Goal: Task Accomplishment & Management: Use online tool/utility

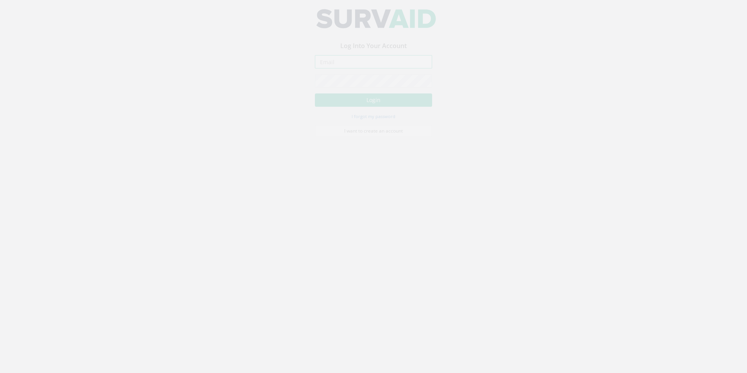
type input "[EMAIL_ADDRESS][PERSON_NAME][DOMAIN_NAME]"
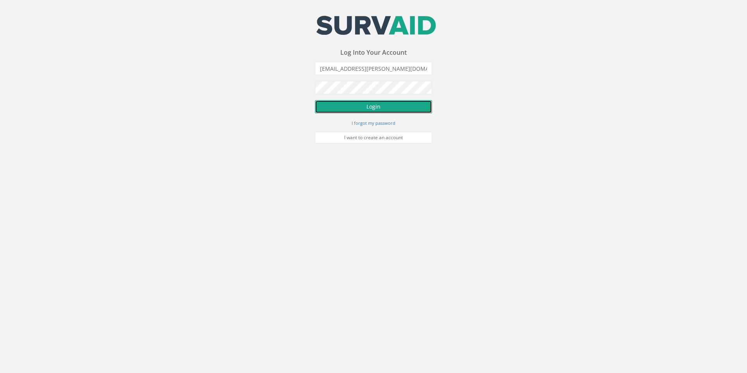
click at [364, 105] on button "Login" at bounding box center [373, 106] width 117 height 13
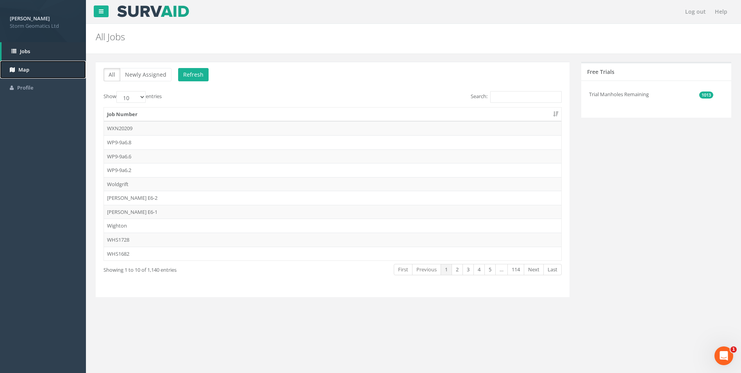
click at [35, 72] on link "Map" at bounding box center [43, 70] width 86 height 18
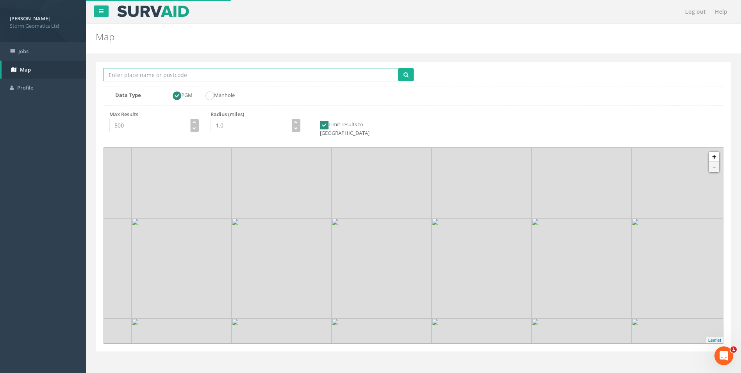
click at [169, 78] on input "Location Search Box" at bounding box center [251, 74] width 295 height 13
type input "[GEOGRAPHIC_DATA] on trent"
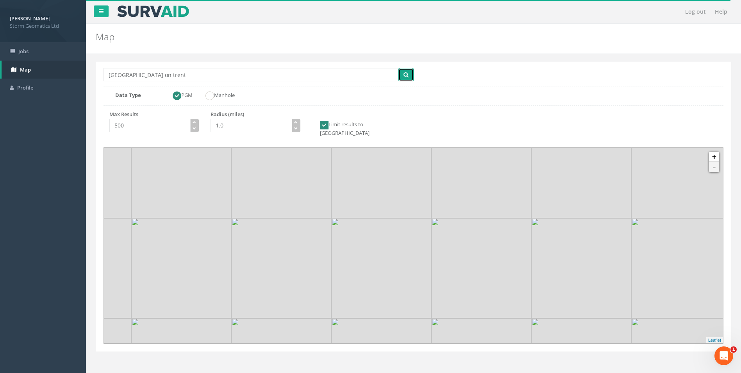
click at [408, 71] on span "submit" at bounding box center [406, 74] width 5 height 7
drag, startPoint x: 455, startPoint y: 220, endPoint x: 432, endPoint y: 252, distance: 39.2
click at [432, 252] on img at bounding box center [440, 213] width 100 height 100
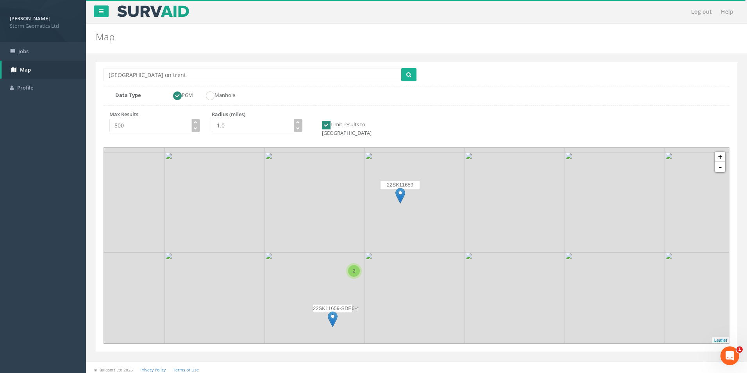
drag, startPoint x: 386, startPoint y: 215, endPoint x: 383, endPoint y: 213, distance: 4.6
click at [383, 213] on img at bounding box center [415, 202] width 100 height 100
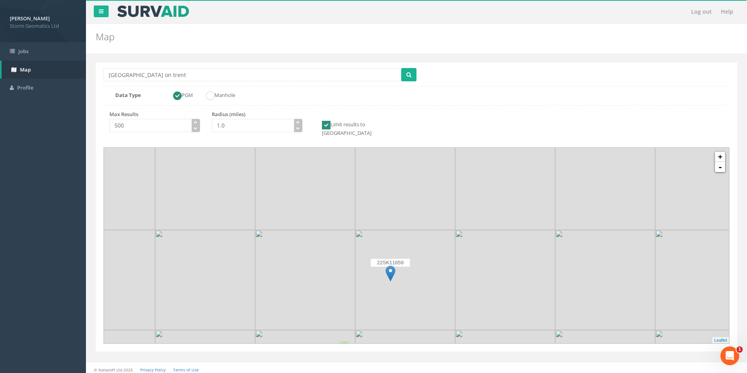
drag, startPoint x: 392, startPoint y: 215, endPoint x: 385, endPoint y: 288, distance: 73.0
click at [382, 295] on img at bounding box center [405, 280] width 100 height 100
drag, startPoint x: 412, startPoint y: 211, endPoint x: 368, endPoint y: 280, distance: 81.6
click at [368, 280] on img at bounding box center [360, 254] width 100 height 100
drag, startPoint x: 405, startPoint y: 274, endPoint x: 448, endPoint y: 120, distance: 160.2
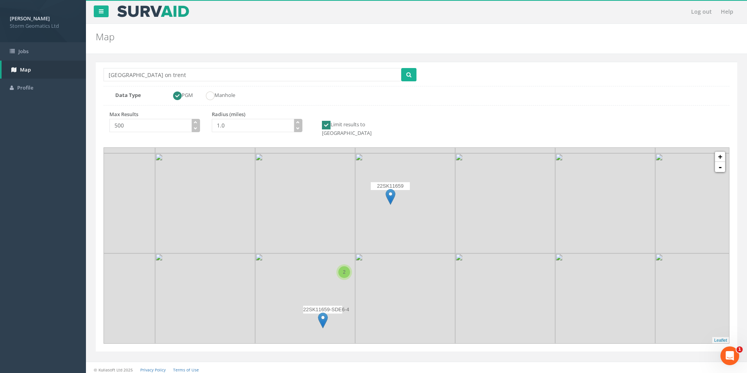
click at [451, 115] on div "Location Search Box [GEOGRAPHIC_DATA] on trent Multiple Locations Found Data Ty…" at bounding box center [417, 207] width 642 height 290
click at [325, 312] on img at bounding box center [323, 320] width 10 height 16
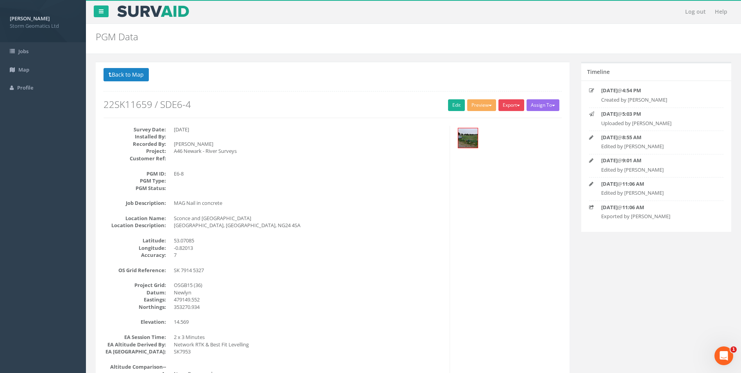
click at [504, 104] on button "Export" at bounding box center [512, 105] width 26 height 12
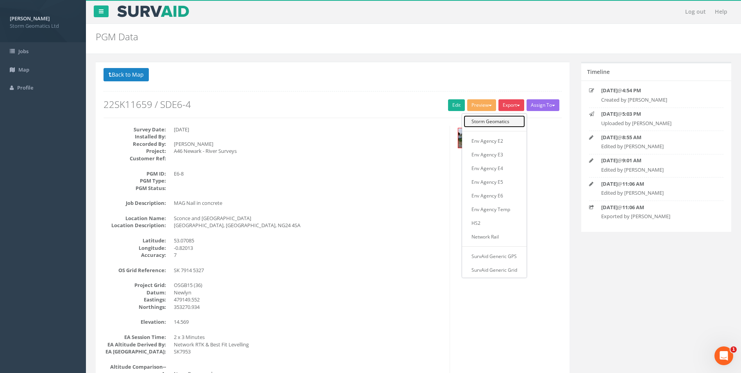
click at [503, 119] on link "Storm Geomatics" at bounding box center [494, 121] width 61 height 12
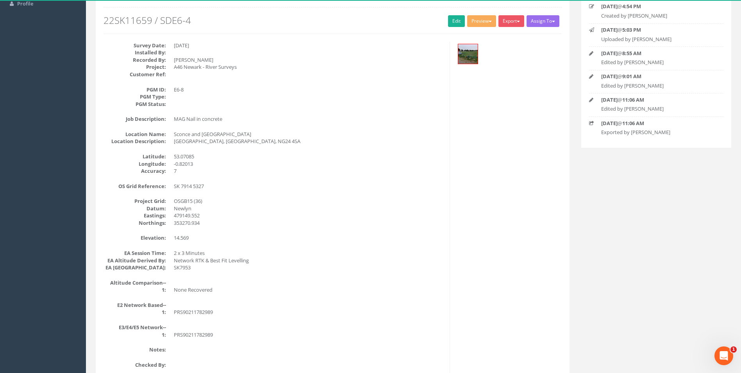
scroll to position [23, 0]
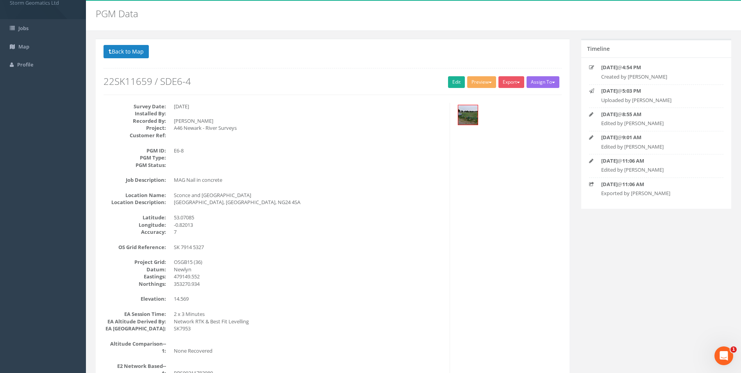
click at [525, 149] on div "Survey Date: [DATE] Installed By: Recorded By: [PERSON_NAME] Project: A46 [GEOG…" at bounding box center [333, 270] width 470 height 334
click at [505, 83] on button "Export" at bounding box center [512, 82] width 26 height 12
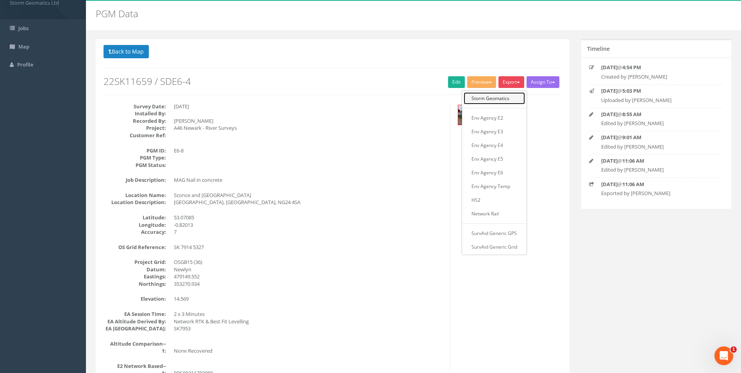
click at [498, 101] on link "Storm Geomatics" at bounding box center [494, 98] width 61 height 12
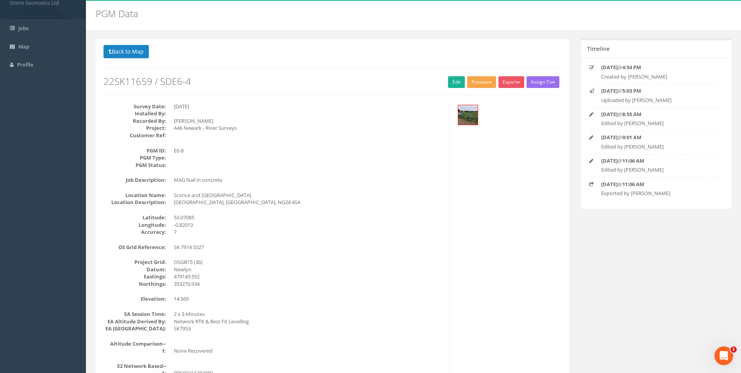
click at [479, 84] on button "Preview" at bounding box center [481, 82] width 29 height 12
click at [478, 98] on link "Storm Geomatics" at bounding box center [466, 98] width 61 height 12
click at [452, 86] on link "Edit" at bounding box center [456, 82] width 17 height 12
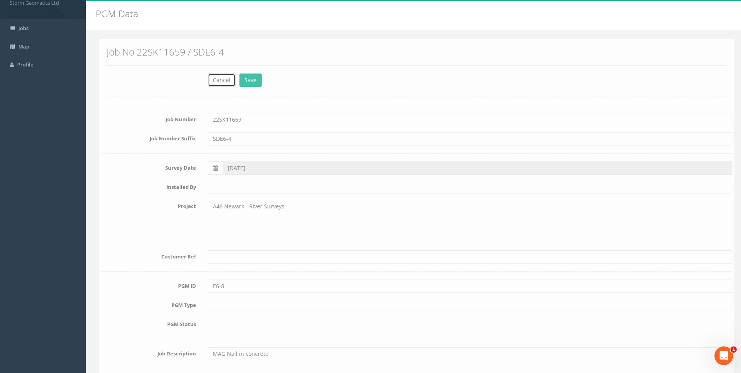
click at [214, 75] on button "Cancel" at bounding box center [219, 79] width 28 height 13
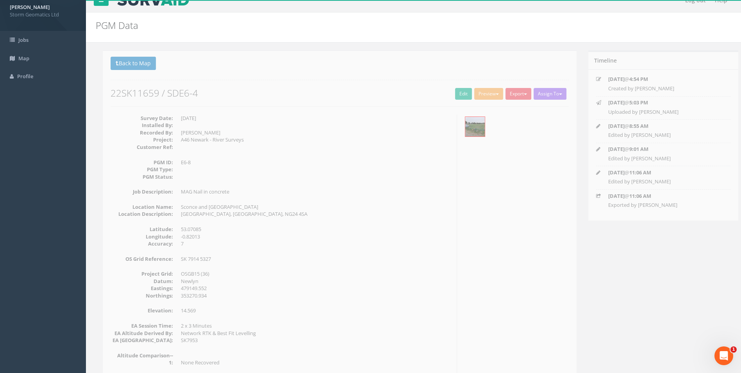
scroll to position [0, 0]
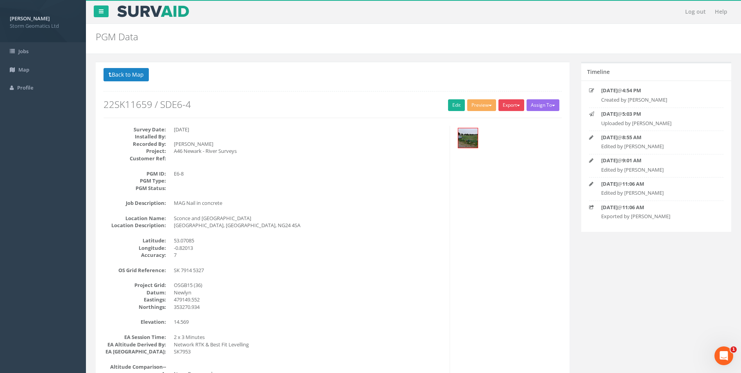
click at [510, 107] on button "Export" at bounding box center [512, 105] width 26 height 12
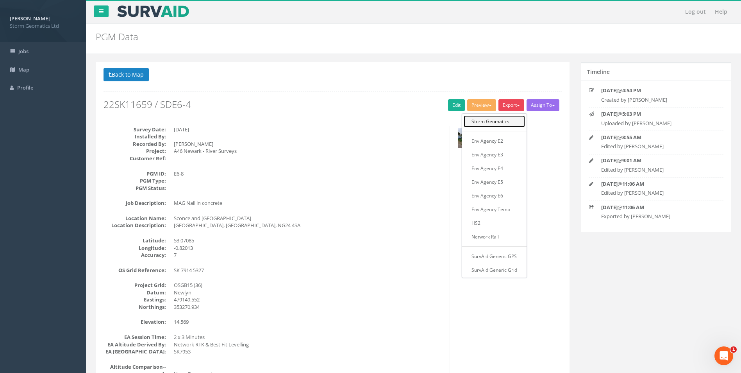
click at [503, 120] on link "Storm Geomatics" at bounding box center [494, 121] width 61 height 12
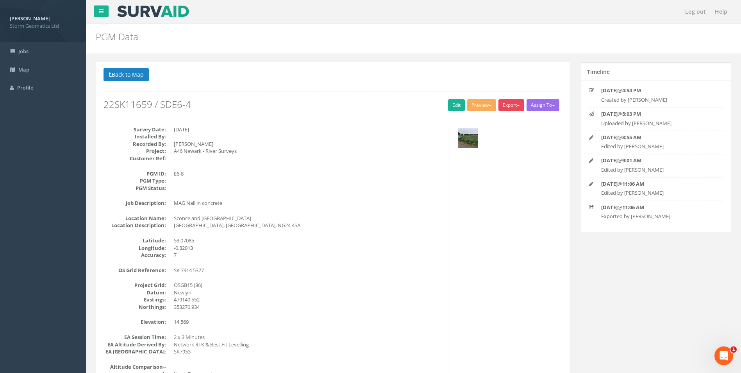
click at [514, 101] on button "Export" at bounding box center [512, 105] width 26 height 12
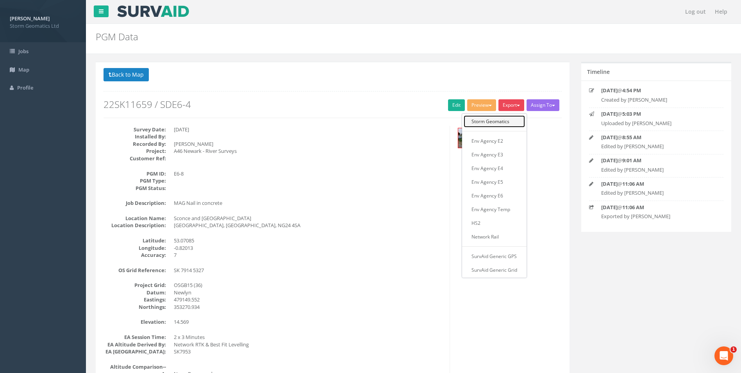
click at [498, 120] on link "Storm Geomatics" at bounding box center [494, 121] width 61 height 12
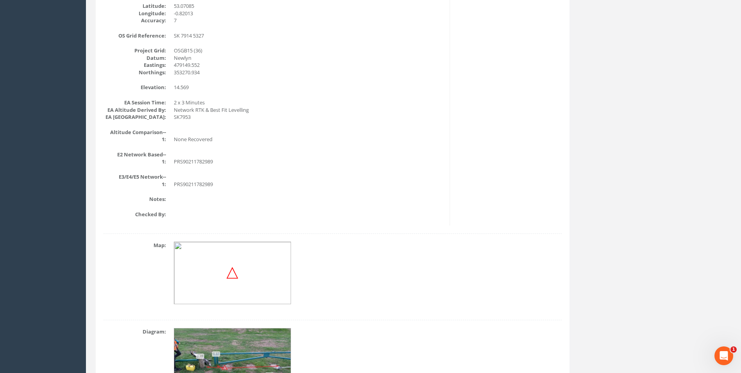
scroll to position [297, 0]
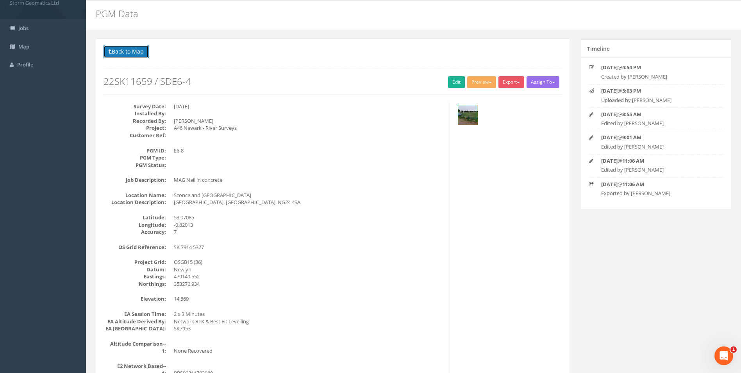
click at [137, 45] on button "Back to Map" at bounding box center [126, 51] width 45 height 13
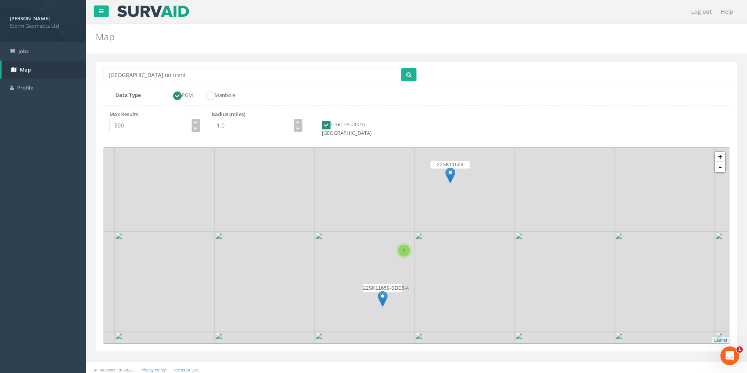
drag, startPoint x: 436, startPoint y: 208, endPoint x: 387, endPoint y: 198, distance: 49.9
click at [415, 198] on img at bounding box center [465, 182] width 100 height 100
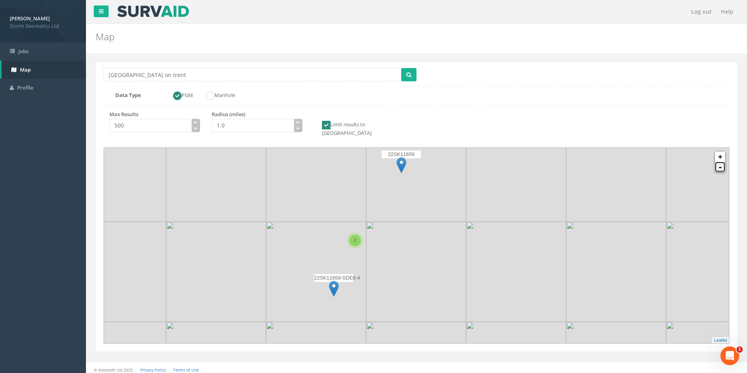
click at [721, 162] on link "-" at bounding box center [720, 167] width 10 height 10
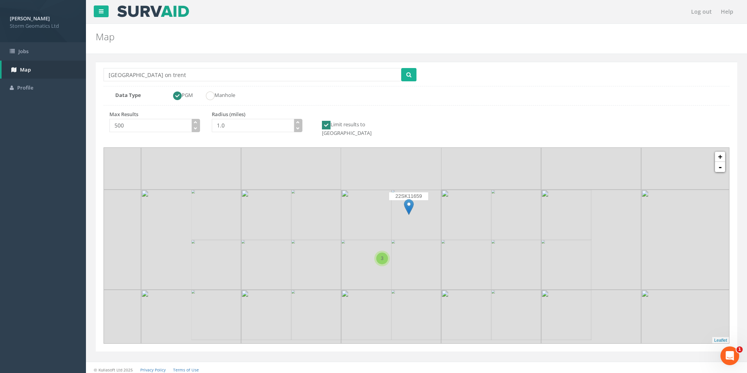
drag, startPoint x: 468, startPoint y: 202, endPoint x: 477, endPoint y: 259, distance: 58.5
click at [477, 259] on img at bounding box center [491, 240] width 100 height 100
drag, startPoint x: 449, startPoint y: 189, endPoint x: 446, endPoint y: 260, distance: 71.2
click at [446, 244] on img at bounding box center [399, 194] width 100 height 100
drag, startPoint x: 435, startPoint y: 211, endPoint x: 429, endPoint y: 265, distance: 53.9
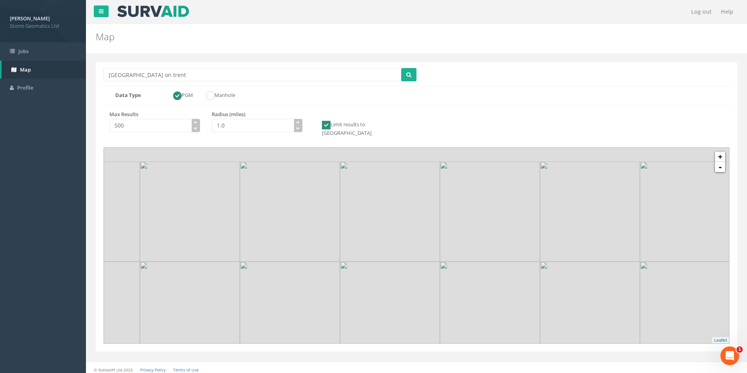
click at [429, 265] on img at bounding box center [390, 311] width 100 height 100
drag, startPoint x: 425, startPoint y: 226, endPoint x: 417, endPoint y: 287, distance: 61.1
click at [417, 290] on img at bounding box center [382, 269] width 100 height 100
drag, startPoint x: 421, startPoint y: 229, endPoint x: 414, endPoint y: 243, distance: 15.7
click at [414, 245] on img at bounding box center [382, 274] width 100 height 100
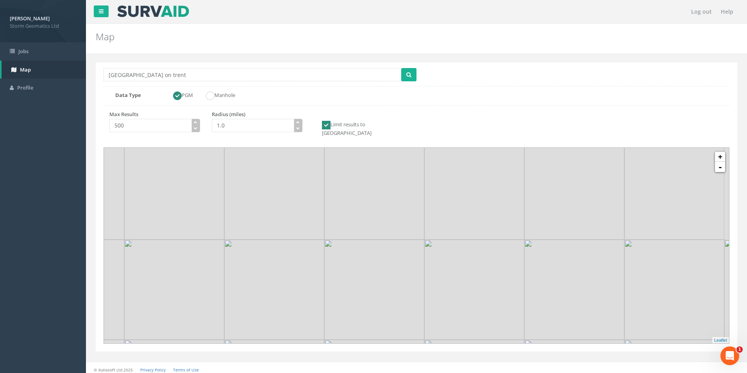
drag, startPoint x: 428, startPoint y: 236, endPoint x: 429, endPoint y: 202, distance: 34.1
click at [429, 240] on img at bounding box center [474, 290] width 100 height 100
click at [720, 152] on link "+" at bounding box center [720, 157] width 10 height 10
drag, startPoint x: 471, startPoint y: 166, endPoint x: 442, endPoint y: 283, distance: 120.5
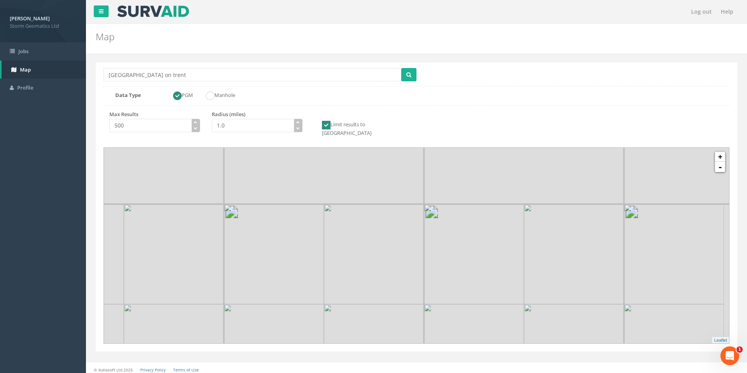
click at [442, 283] on img at bounding box center [474, 254] width 100 height 100
drag, startPoint x: 282, startPoint y: 216, endPoint x: 311, endPoint y: 287, distance: 76.6
click at [307, 298] on img at bounding box center [310, 289] width 100 height 100
click at [721, 162] on link "-" at bounding box center [720, 167] width 10 height 10
drag, startPoint x: 413, startPoint y: 211, endPoint x: 414, endPoint y: 247, distance: 36.0
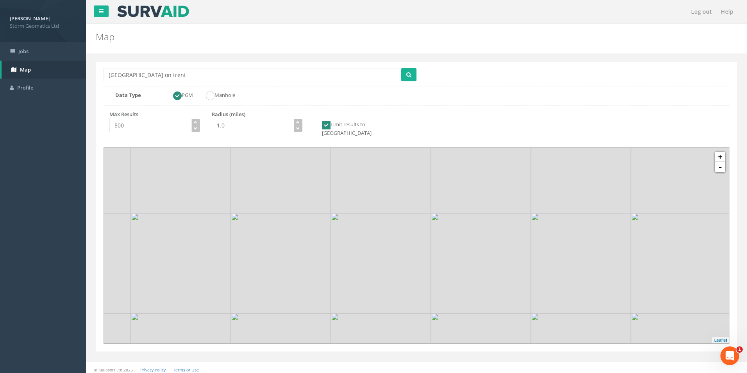
click at [414, 247] on img at bounding box center [381, 263] width 100 height 100
drag, startPoint x: 395, startPoint y: 197, endPoint x: 389, endPoint y: 256, distance: 59.3
click at [389, 256] on img at bounding box center [376, 259] width 100 height 100
drag, startPoint x: 557, startPoint y: 247, endPoint x: 525, endPoint y: 157, distance: 95.3
click at [526, 198] on img at bounding box center [557, 248] width 100 height 100
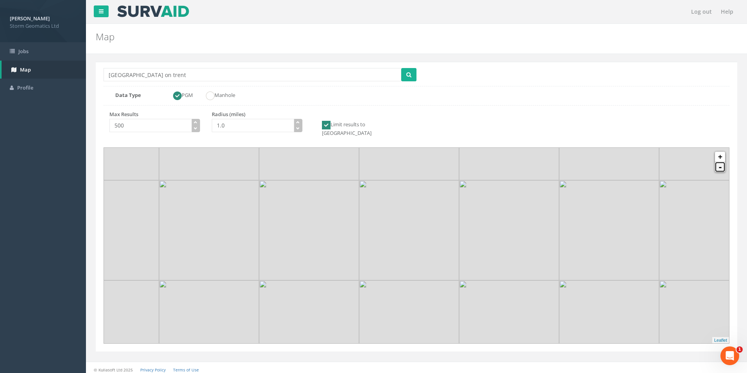
click at [723, 162] on link "-" at bounding box center [720, 167] width 10 height 10
drag, startPoint x: 438, startPoint y: 207, endPoint x: 413, endPoint y: 278, distance: 75.1
click at [413, 246] on img at bounding box center [428, 196] width 100 height 100
drag, startPoint x: 404, startPoint y: 182, endPoint x: 404, endPoint y: 277, distance: 95.4
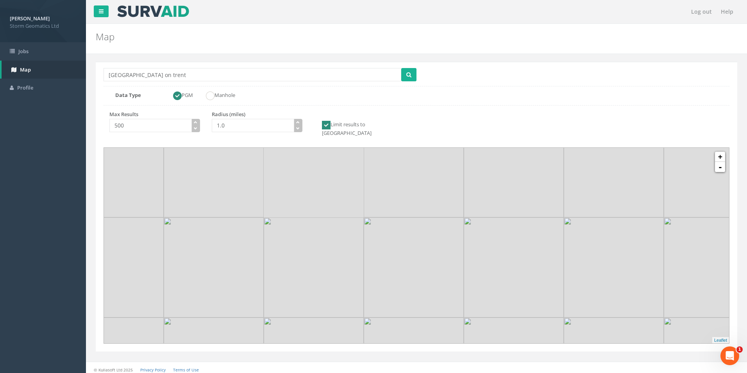
click at [404, 277] on img at bounding box center [414, 267] width 100 height 100
drag, startPoint x: 404, startPoint y: 270, endPoint x: 409, endPoint y: 159, distance: 111.1
click at [409, 217] on img at bounding box center [414, 267] width 100 height 100
drag, startPoint x: 405, startPoint y: 231, endPoint x: 415, endPoint y: 173, distance: 58.3
click at [415, 208] on img at bounding box center [424, 258] width 100 height 100
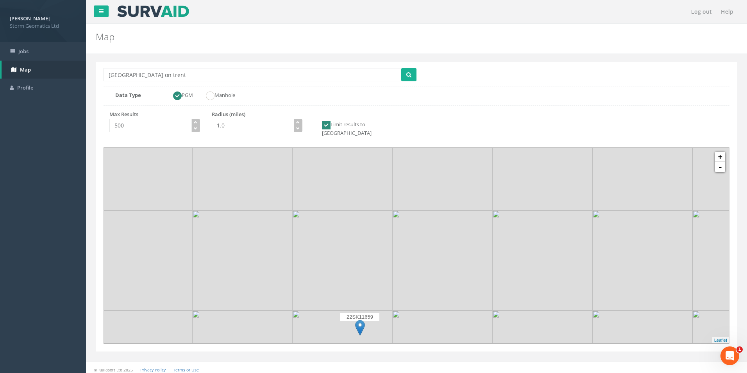
drag, startPoint x: 409, startPoint y: 206, endPoint x: 420, endPoint y: 161, distance: 46.4
drag, startPoint x: 419, startPoint y: 197, endPoint x: 427, endPoint y: 151, distance: 46.0
click at [434, 136] on div "Location Search Box [GEOGRAPHIC_DATA] on trent Multiple Locations Found Data Ty…" at bounding box center [417, 207] width 642 height 290
click at [717, 152] on link "+" at bounding box center [720, 157] width 10 height 10
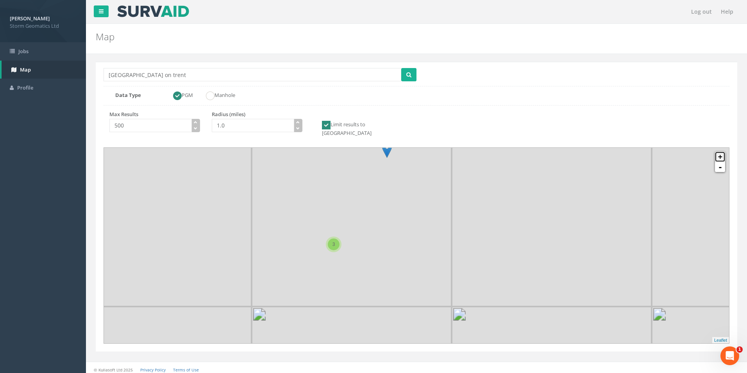
click at [717, 152] on link "+" at bounding box center [720, 157] width 10 height 10
drag, startPoint x: 381, startPoint y: 268, endPoint x: 499, endPoint y: 174, distance: 151.0
click at [449, 196] on img at bounding box center [399, 246] width 100 height 100
drag, startPoint x: 379, startPoint y: 216, endPoint x: 428, endPoint y: 229, distance: 50.6
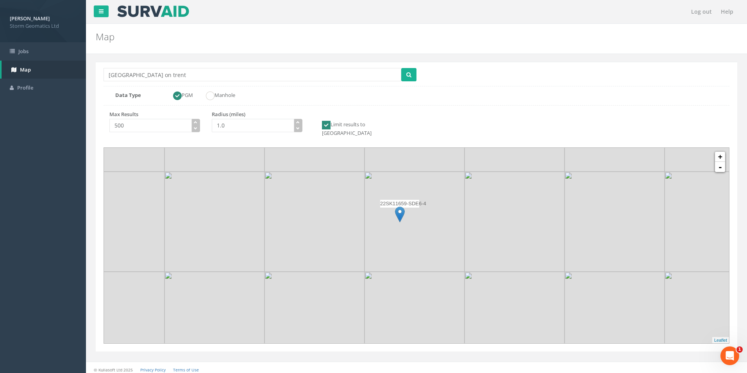
click at [428, 229] on img at bounding box center [415, 222] width 100 height 100
click at [722, 152] on link "+" at bounding box center [720, 157] width 10 height 10
drag, startPoint x: 415, startPoint y: 195, endPoint x: 435, endPoint y: 218, distance: 30.5
click at [435, 221] on img at bounding box center [482, 271] width 100 height 100
click at [719, 162] on link "-" at bounding box center [720, 167] width 10 height 10
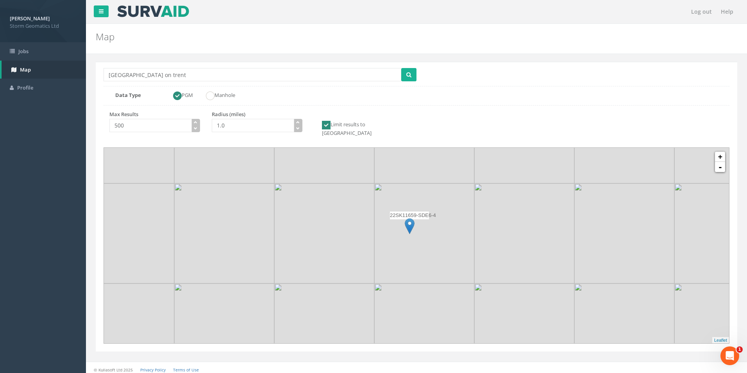
click at [413, 218] on img at bounding box center [410, 226] width 10 height 16
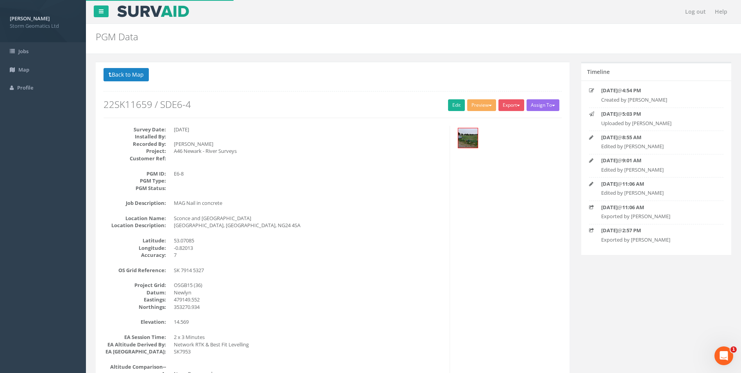
scroll to position [156, 0]
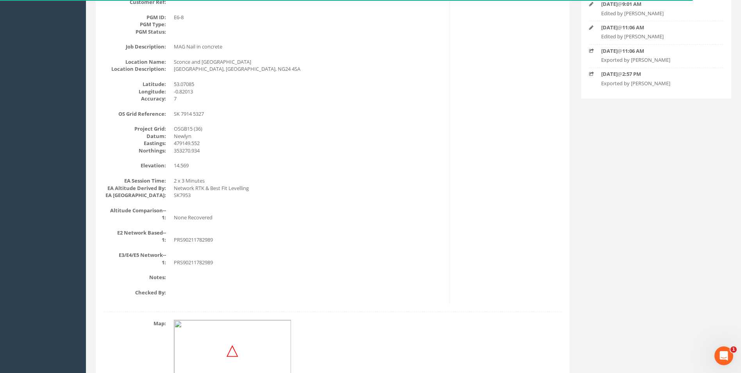
click at [404, 165] on dd "14.569" at bounding box center [309, 165] width 270 height 7
click at [314, 207] on dd at bounding box center [309, 210] width 270 height 7
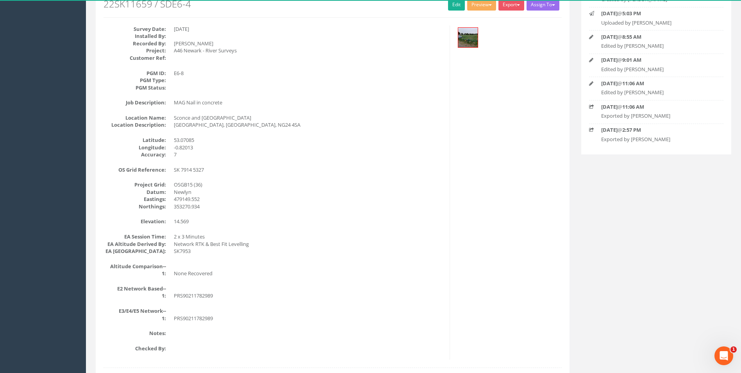
scroll to position [0, 0]
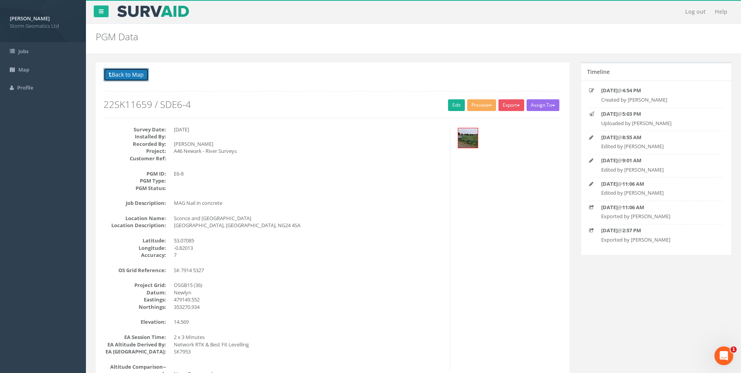
click at [129, 71] on button "Back to Map" at bounding box center [126, 74] width 45 height 13
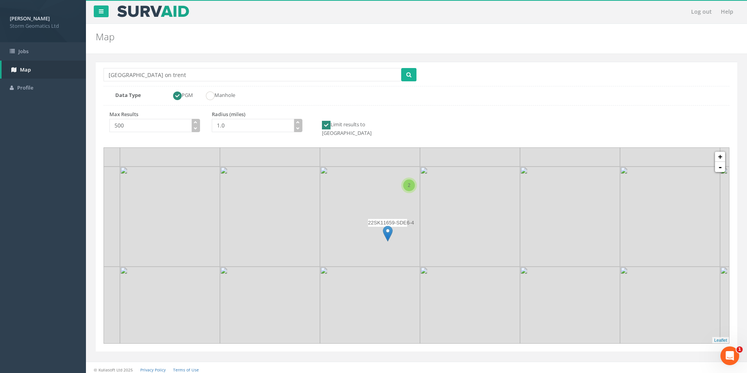
drag, startPoint x: 369, startPoint y: 258, endPoint x: 374, endPoint y: 192, distance: 65.5
click at [374, 192] on img at bounding box center [370, 216] width 100 height 100
click at [721, 152] on link "+" at bounding box center [720, 157] width 10 height 10
click at [720, 152] on link "+" at bounding box center [720, 157] width 10 height 10
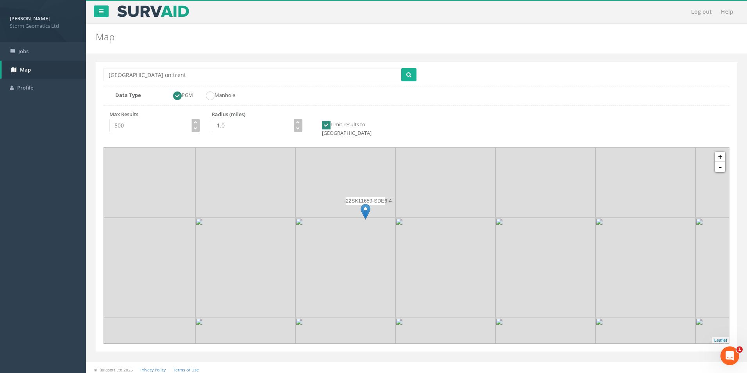
drag, startPoint x: 478, startPoint y: 230, endPoint x: 511, endPoint y: 229, distance: 33.3
click at [511, 229] on img at bounding box center [546, 268] width 100 height 100
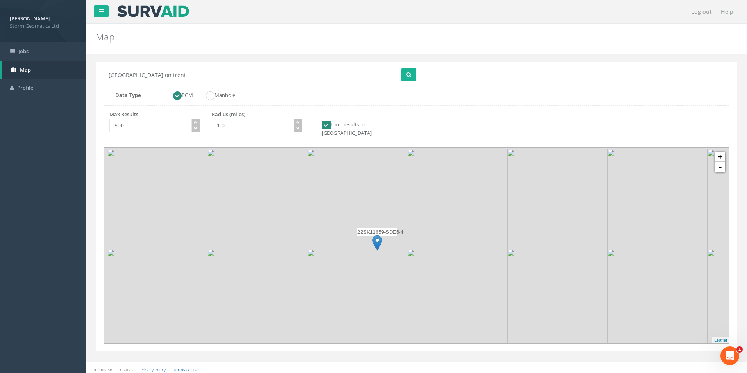
drag, startPoint x: 459, startPoint y: 235, endPoint x: 480, endPoint y: 298, distance: 66.4
click at [480, 298] on img at bounding box center [457, 299] width 100 height 100
click at [722, 163] on link "-" at bounding box center [720, 167] width 10 height 10
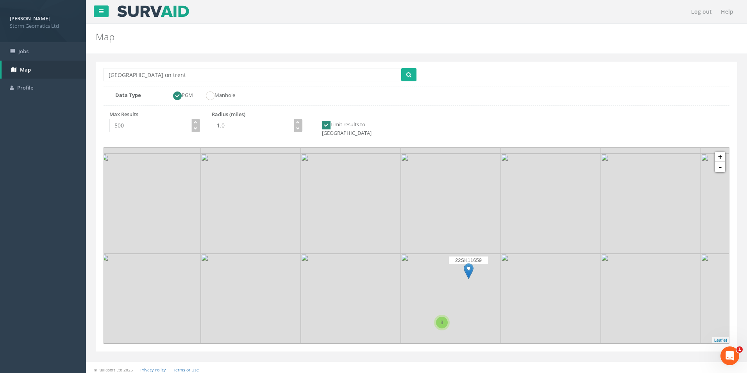
drag, startPoint x: 501, startPoint y: 187, endPoint x: 516, endPoint y: 262, distance: 76.2
click at [522, 281] on img at bounding box center [551, 304] width 100 height 100
drag, startPoint x: 501, startPoint y: 238, endPoint x: 503, endPoint y: 273, distance: 34.4
click at [503, 273] on img at bounding box center [549, 243] width 100 height 100
drag, startPoint x: 504, startPoint y: 199, endPoint x: 490, endPoint y: 297, distance: 98.6
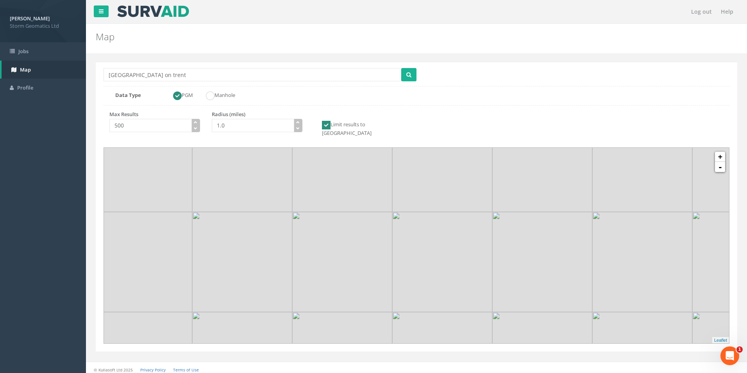
click at [492, 312] on img at bounding box center [542, 262] width 100 height 100
drag, startPoint x: 498, startPoint y: 253, endPoint x: 499, endPoint y: 171, distance: 81.7
click at [499, 171] on img at bounding box center [541, 219] width 100 height 100
click at [723, 152] on link "+" at bounding box center [720, 157] width 10 height 10
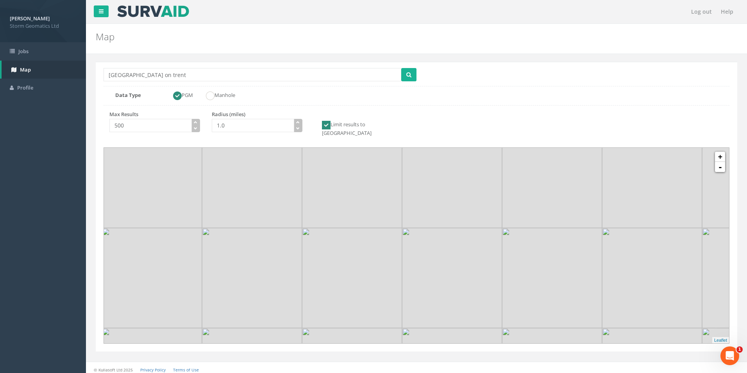
drag, startPoint x: 555, startPoint y: 256, endPoint x: 530, endPoint y: 317, distance: 66.3
click at [530, 317] on img at bounding box center [552, 278] width 100 height 100
drag, startPoint x: 509, startPoint y: 286, endPoint x: 509, endPoint y: 250, distance: 36.3
click at [509, 258] on img at bounding box center [553, 250] width 100 height 100
drag, startPoint x: 526, startPoint y: 263, endPoint x: 514, endPoint y: 203, distance: 61.5
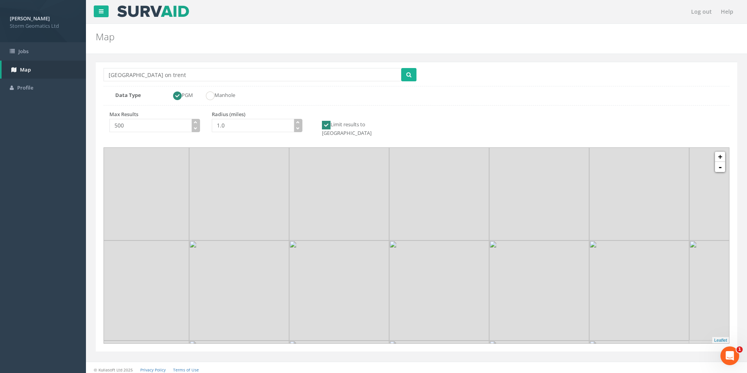
click at [514, 203] on img at bounding box center [539, 190] width 100 height 100
drag, startPoint x: 488, startPoint y: 233, endPoint x: 483, endPoint y: 201, distance: 32.4
click at [483, 201] on img at bounding box center [531, 231] width 100 height 100
drag, startPoint x: 467, startPoint y: 226, endPoint x: 467, endPoint y: 207, distance: 19.5
click at [467, 207] on img at bounding box center [434, 176] width 100 height 100
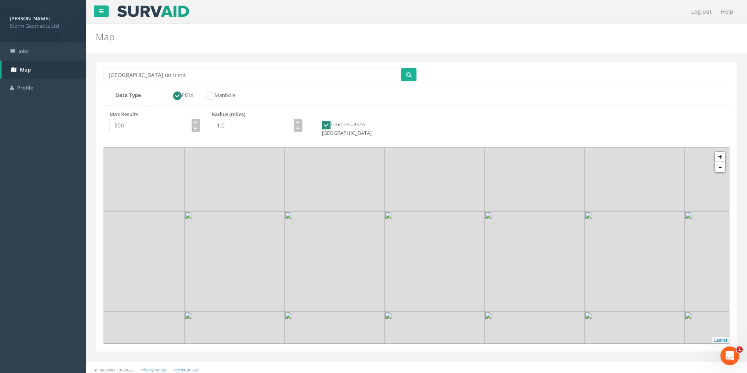
drag, startPoint x: 473, startPoint y: 240, endPoint x: 458, endPoint y: 172, distance: 69.1
click at [458, 211] on img at bounding box center [435, 261] width 100 height 100
drag, startPoint x: 453, startPoint y: 248, endPoint x: 463, endPoint y: 189, distance: 59.8
click at [463, 194] on img at bounding box center [427, 244] width 100 height 100
drag, startPoint x: 461, startPoint y: 243, endPoint x: 495, endPoint y: 178, distance: 73.2
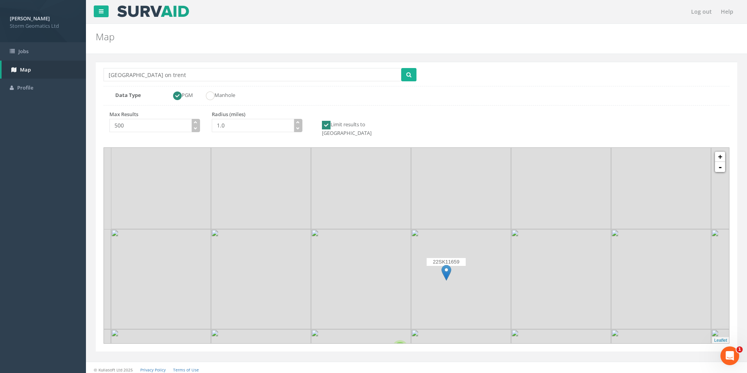
click at [495, 178] on img at bounding box center [461, 179] width 100 height 100
drag, startPoint x: 496, startPoint y: 241, endPoint x: 501, endPoint y: 214, distance: 27.0
click at [501, 214] on img at bounding box center [470, 236] width 100 height 100
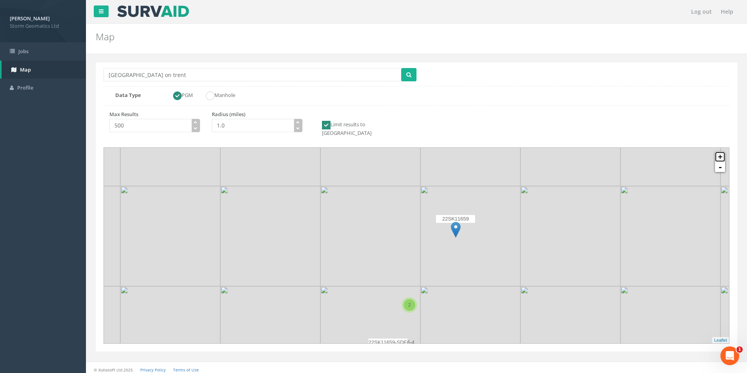
click at [722, 152] on link "+" at bounding box center [720, 157] width 10 height 10
drag, startPoint x: 553, startPoint y: 244, endPoint x: 461, endPoint y: 339, distance: 132.4
click at [461, 339] on div "Location Search Box [GEOGRAPHIC_DATA] on trent Multiple Locations Found Data Ty…" at bounding box center [417, 207] width 642 height 290
drag, startPoint x: 475, startPoint y: 301, endPoint x: 482, endPoint y: 313, distance: 13.8
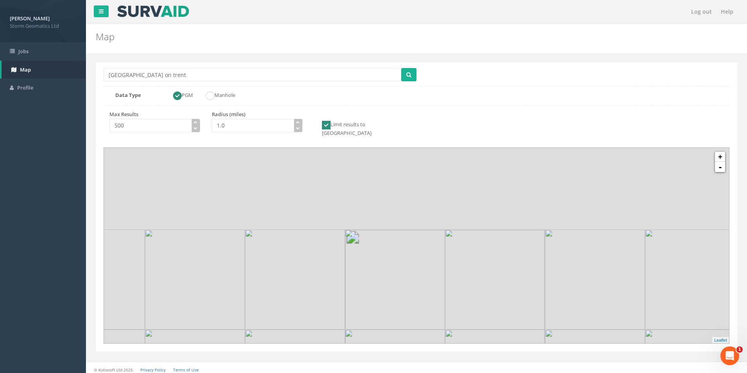
click at [484, 364] on div "Log out Help Map Location Search Box [GEOGRAPHIC_DATA] on trent Multiple Locati…" at bounding box center [416, 188] width 661 height 377
drag, startPoint x: 491, startPoint y: 233, endPoint x: 447, endPoint y: 301, distance: 80.9
click at [448, 299] on div "22SK11659 + - MapQuest Cluster Leaflet" at bounding box center [416, 245] width 625 height 195
drag, startPoint x: 462, startPoint y: 249, endPoint x: 427, endPoint y: 281, distance: 46.8
click at [427, 281] on img at bounding box center [442, 277] width 100 height 100
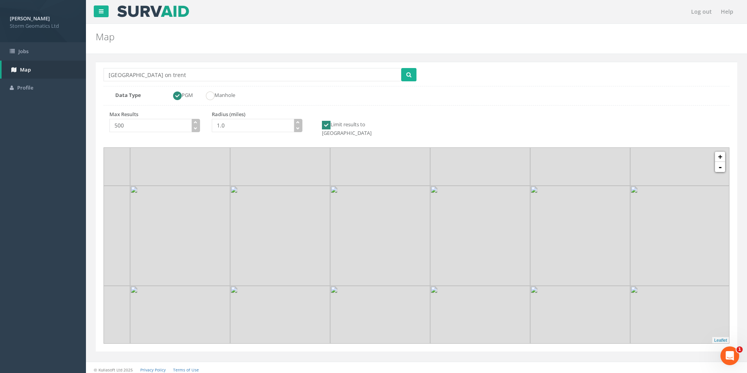
drag, startPoint x: 480, startPoint y: 257, endPoint x: 451, endPoint y: 209, distance: 55.0
click at [451, 209] on img at bounding box center [480, 236] width 100 height 100
click at [722, 162] on link "-" at bounding box center [720, 167] width 10 height 10
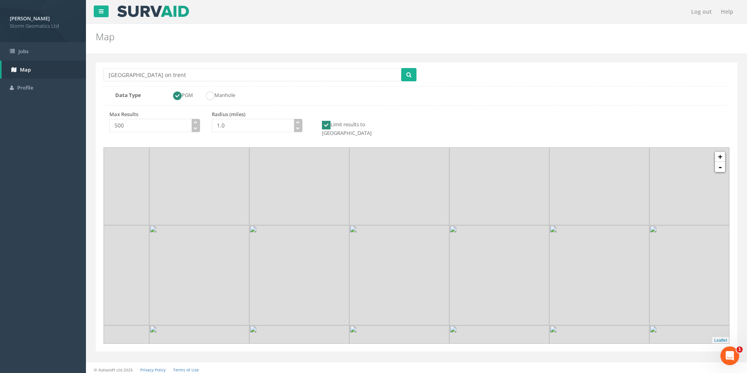
drag, startPoint x: 560, startPoint y: 167, endPoint x: 546, endPoint y: 201, distance: 36.6
click at [546, 201] on img at bounding box center [499, 175] width 100 height 100
click at [299, 122] on icon "button" at bounding box center [298, 122] width 4 height 4
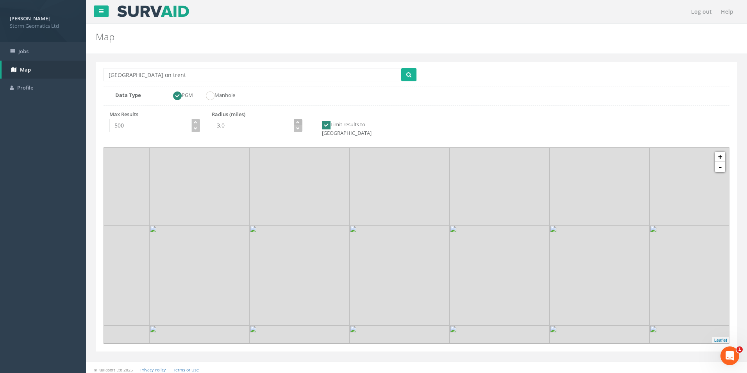
click at [299, 122] on icon "button" at bounding box center [298, 122] width 4 height 4
click at [406, 76] on button "submit" at bounding box center [408, 74] width 15 height 13
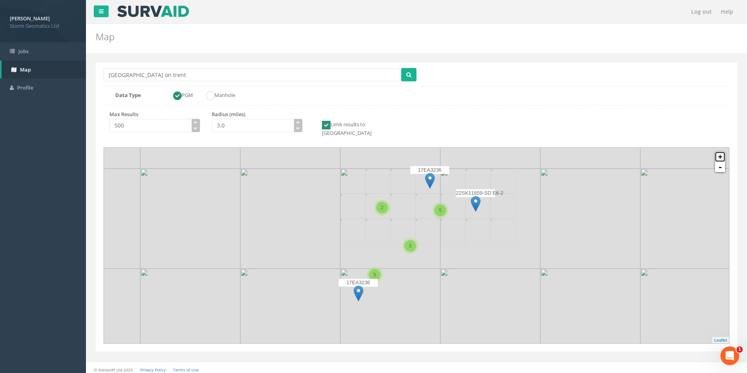
click at [720, 152] on link "+" at bounding box center [720, 157] width 10 height 10
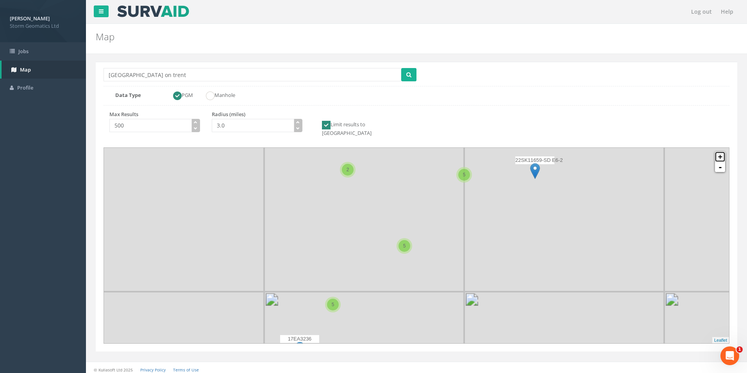
click at [720, 152] on link "+" at bounding box center [720, 157] width 10 height 10
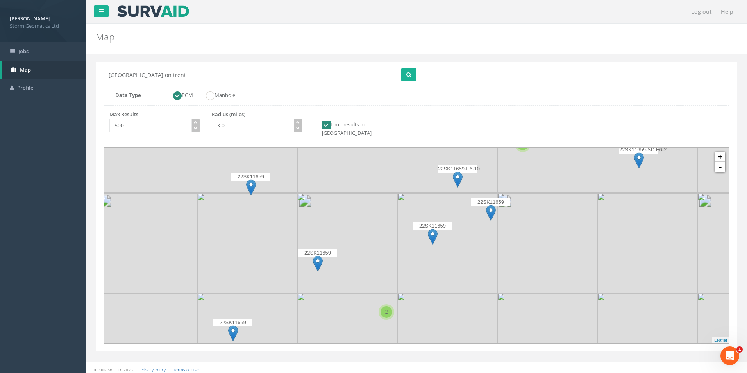
drag, startPoint x: 528, startPoint y: 149, endPoint x: 486, endPoint y: 268, distance: 125.8
click at [497, 268] on img at bounding box center [547, 243] width 100 height 100
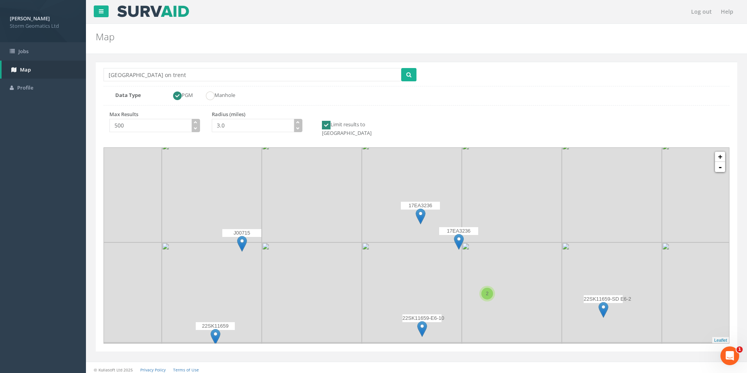
drag, startPoint x: 450, startPoint y: 205, endPoint x: 442, endPoint y: 287, distance: 82.0
click at [442, 287] on img at bounding box center [412, 292] width 100 height 100
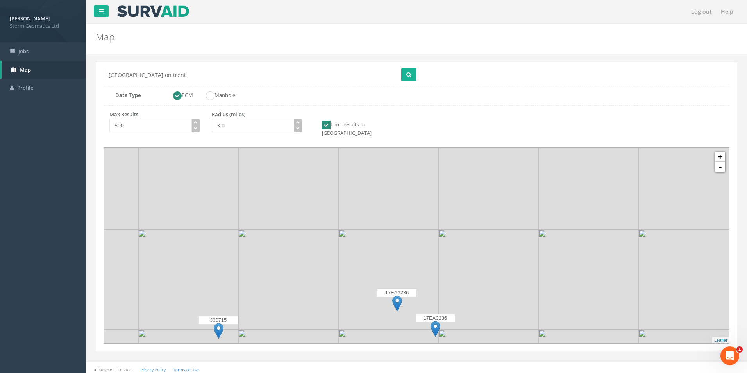
drag, startPoint x: 427, startPoint y: 276, endPoint x: 409, endPoint y: 258, distance: 24.9
click at [409, 340] on div "Location Search Box [GEOGRAPHIC_DATA] on trent Multiple Locations Found Data Ty…" at bounding box center [417, 207] width 642 height 290
drag, startPoint x: 404, startPoint y: 231, endPoint x: 414, endPoint y: 322, distance: 91.6
click at [414, 322] on img at bounding box center [399, 280] width 100 height 100
drag, startPoint x: 422, startPoint y: 235, endPoint x: 412, endPoint y: 324, distance: 89.6
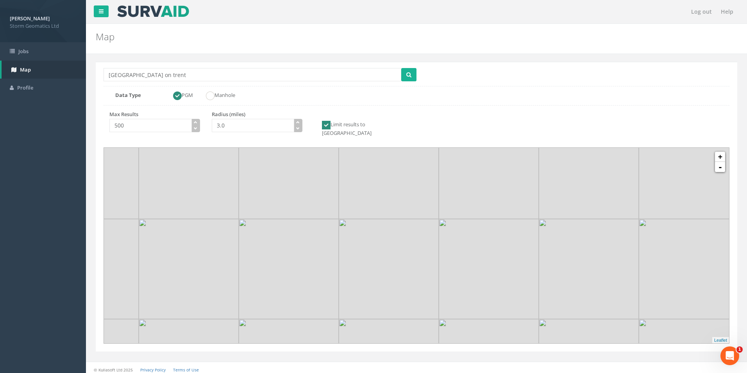
click at [412, 324] on img at bounding box center [389, 369] width 100 height 100
click at [300, 120] on button "button" at bounding box center [298, 122] width 9 height 7
type input "5.0"
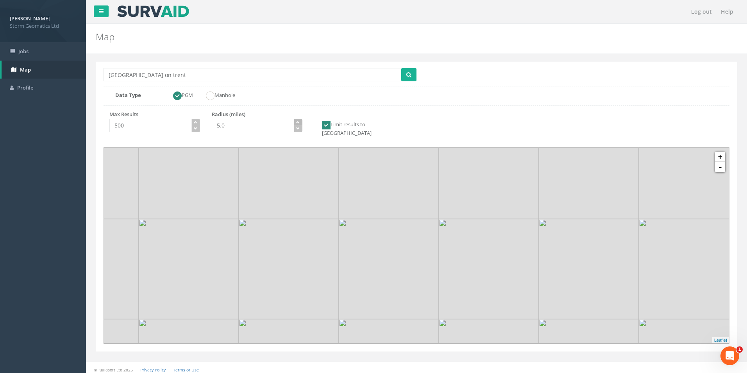
click at [300, 120] on button "button" at bounding box center [298, 122] width 9 height 7
click at [404, 81] on button "submit" at bounding box center [408, 74] width 15 height 13
drag, startPoint x: 449, startPoint y: 194, endPoint x: 451, endPoint y: 208, distance: 13.8
click at [451, 208] on div "22SK11659-E6-1" at bounding box center [440, 205] width 39 height 23
click at [721, 152] on link "+" at bounding box center [720, 157] width 10 height 10
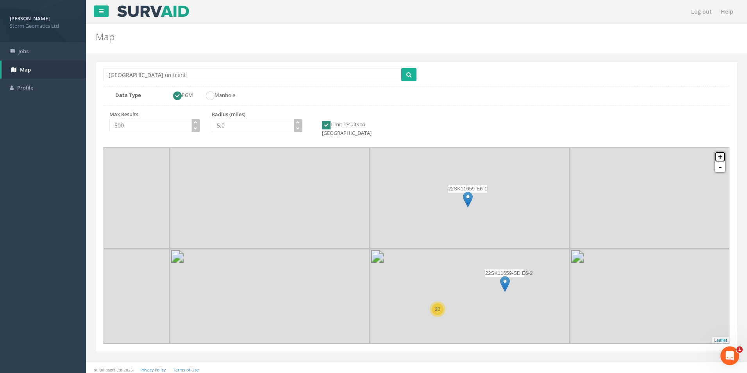
click at [721, 152] on link "+" at bounding box center [720, 157] width 10 height 10
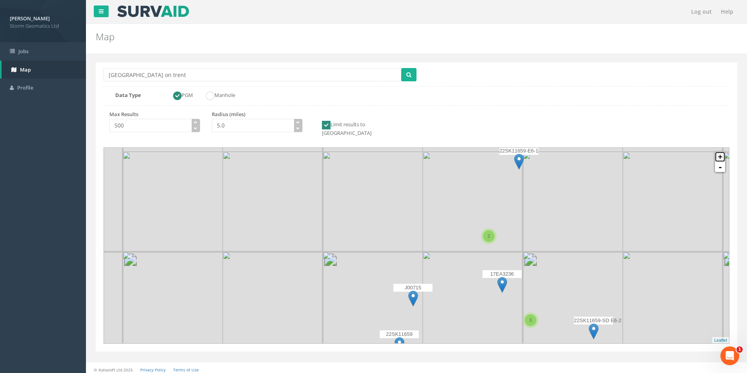
click at [721, 152] on link "+" at bounding box center [720, 157] width 10 height 10
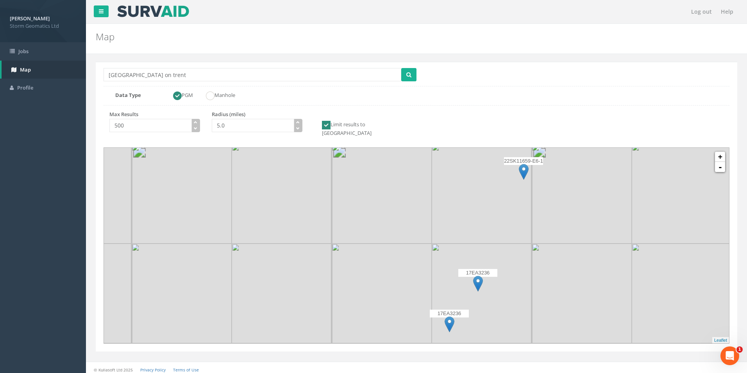
drag, startPoint x: 571, startPoint y: 199, endPoint x: 479, endPoint y: 281, distance: 123.7
click at [479, 281] on img at bounding box center [478, 284] width 10 height 16
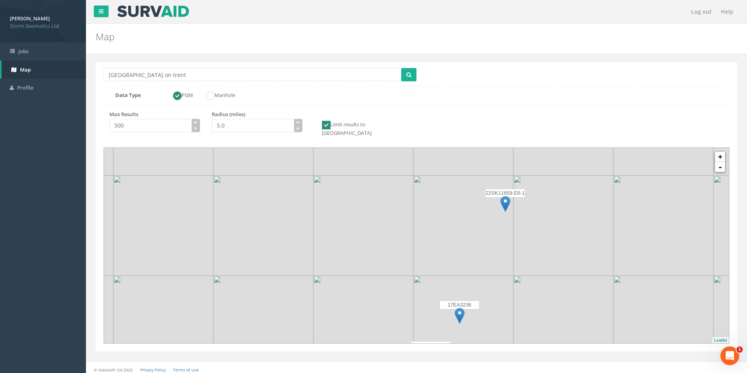
drag, startPoint x: 510, startPoint y: 208, endPoint x: 508, endPoint y: 213, distance: 5.8
click at [508, 213] on img at bounding box center [463, 225] width 100 height 100
click at [718, 152] on link "+" at bounding box center [720, 157] width 10 height 10
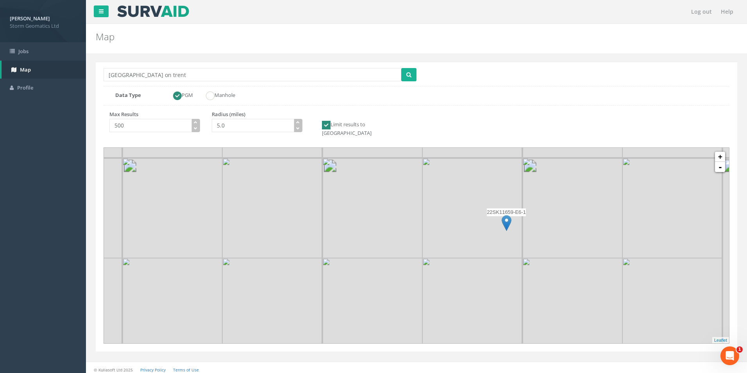
drag, startPoint x: 600, startPoint y: 201, endPoint x: 511, endPoint y: 249, distance: 101.6
click at [504, 216] on img at bounding box center [506, 224] width 10 height 16
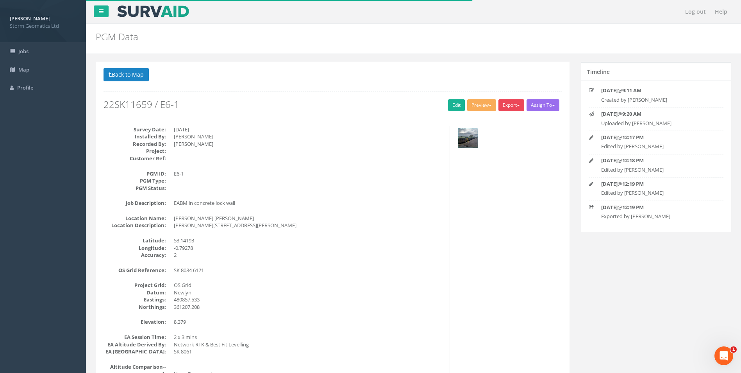
click at [517, 107] on button "Export" at bounding box center [512, 105] width 26 height 12
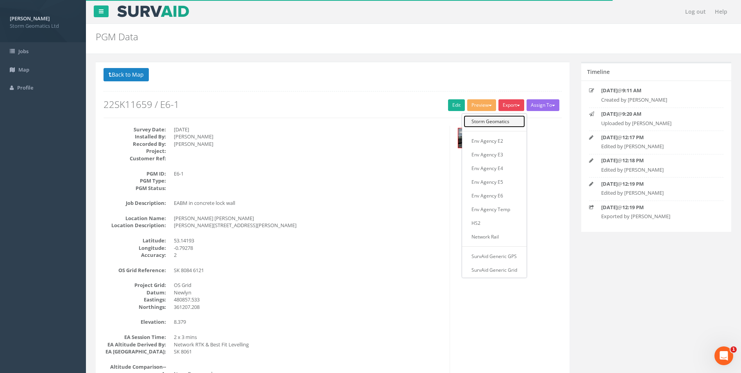
click at [504, 119] on link "Storm Geomatics" at bounding box center [494, 121] width 61 height 12
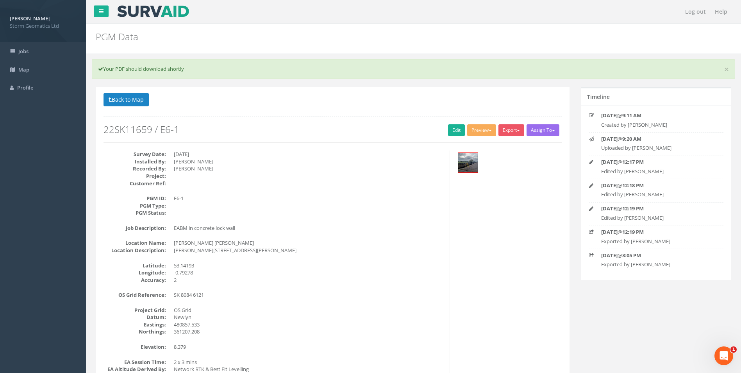
click at [131, 106] on p "Back to 22SK11659 PGMs Back to Map" at bounding box center [333, 100] width 458 height 15
click at [131, 98] on button "Back to Map" at bounding box center [126, 99] width 45 height 13
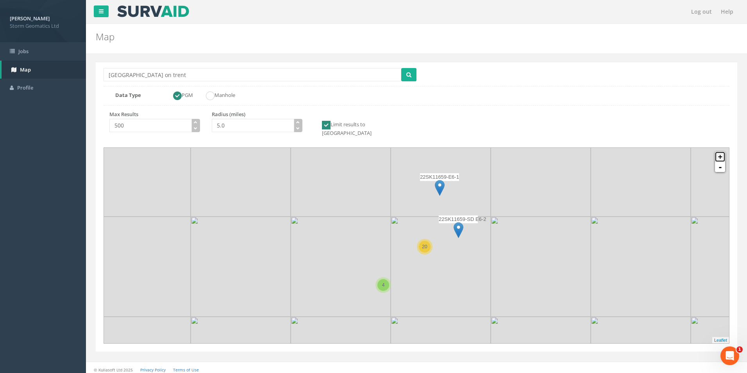
click at [724, 152] on link "+" at bounding box center [720, 157] width 10 height 10
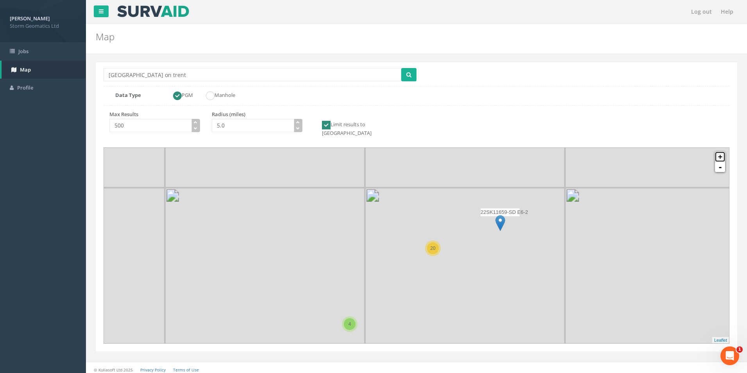
click at [724, 152] on link "+" at bounding box center [720, 157] width 10 height 10
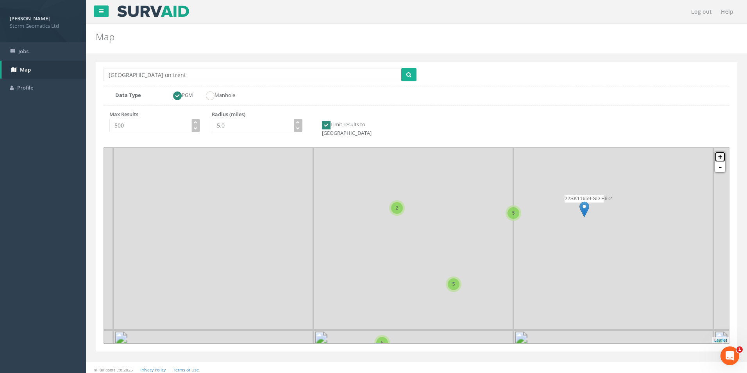
click at [724, 152] on link "+" at bounding box center [720, 157] width 10 height 10
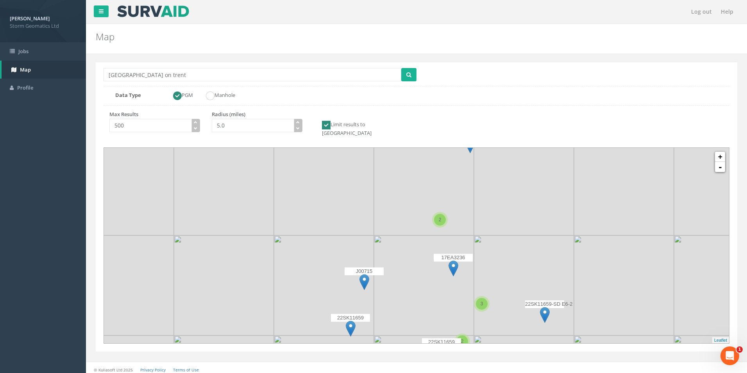
drag, startPoint x: 551, startPoint y: 181, endPoint x: 512, endPoint y: 273, distance: 100.5
click at [515, 274] on img at bounding box center [524, 285] width 100 height 100
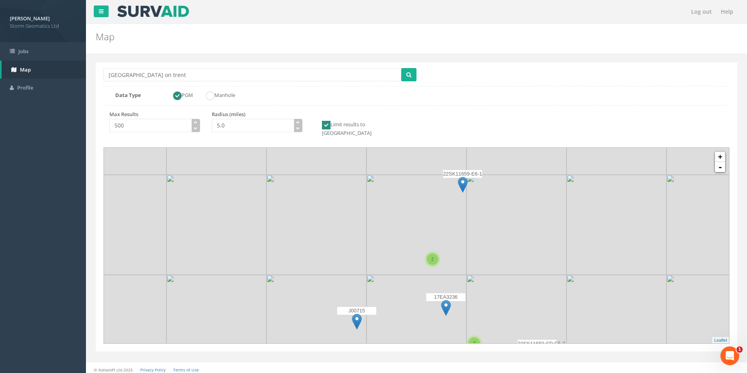
drag, startPoint x: 483, startPoint y: 227, endPoint x: 476, endPoint y: 266, distance: 39.7
click at [476, 266] on img at bounding box center [517, 225] width 100 height 100
click at [717, 152] on link "+" at bounding box center [720, 157] width 10 height 10
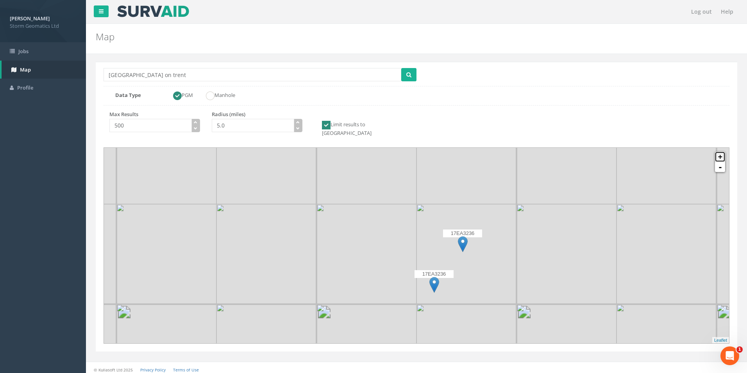
click at [717, 152] on link "+" at bounding box center [720, 157] width 10 height 10
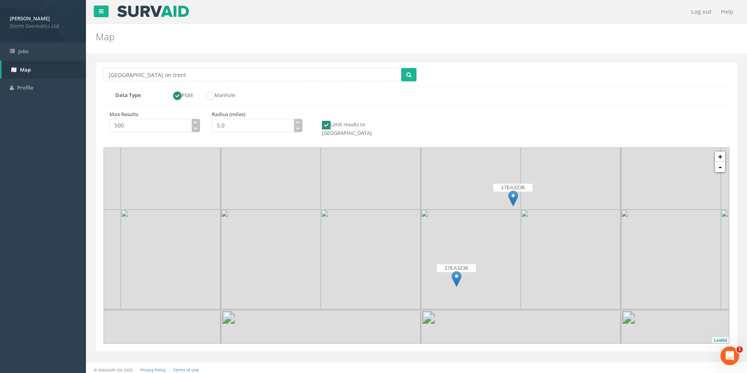
drag, startPoint x: 571, startPoint y: 254, endPoint x: 569, endPoint y: 199, distance: 54.7
click at [64, 240] on div at bounding box center [64, 240] width 0 height 0
click at [510, 191] on img at bounding box center [513, 197] width 10 height 16
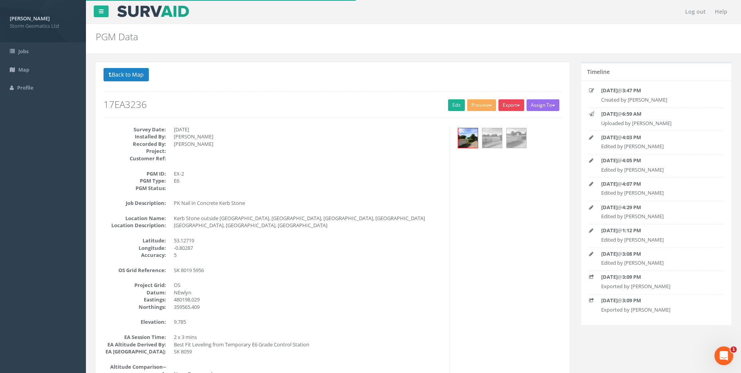
click at [512, 104] on button "Export" at bounding box center [512, 105] width 26 height 12
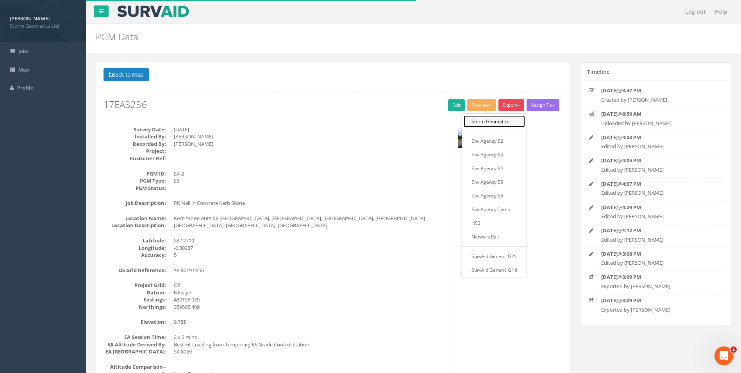
click at [505, 121] on link "Storm Geomatics" at bounding box center [494, 121] width 61 height 12
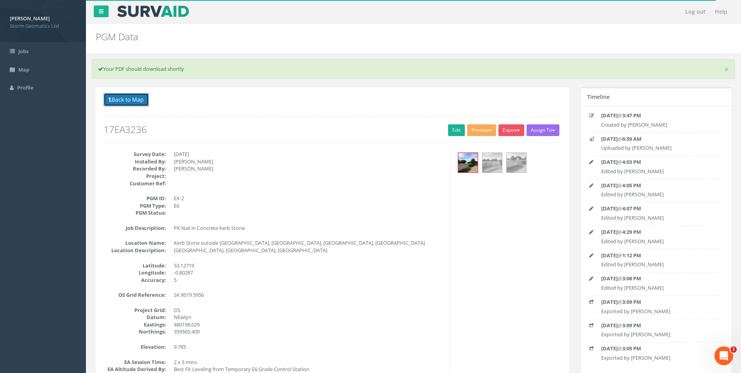
click at [118, 96] on button "Back to Map" at bounding box center [126, 99] width 45 height 13
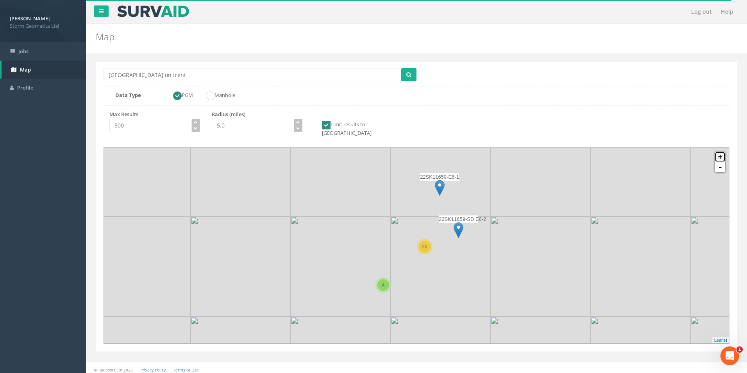
click at [718, 152] on link "+" at bounding box center [720, 157] width 10 height 10
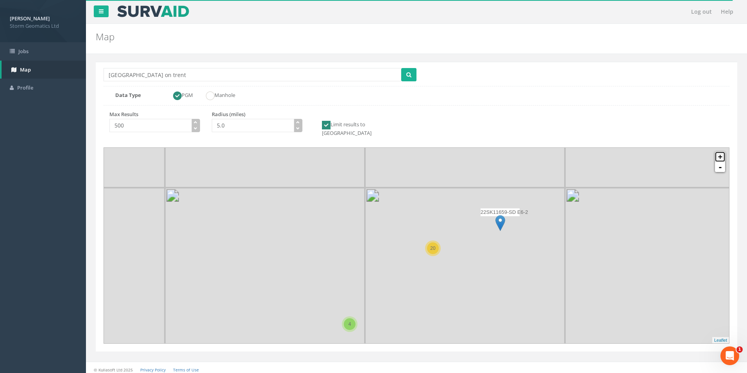
click at [718, 152] on link "+" at bounding box center [720, 157] width 10 height 10
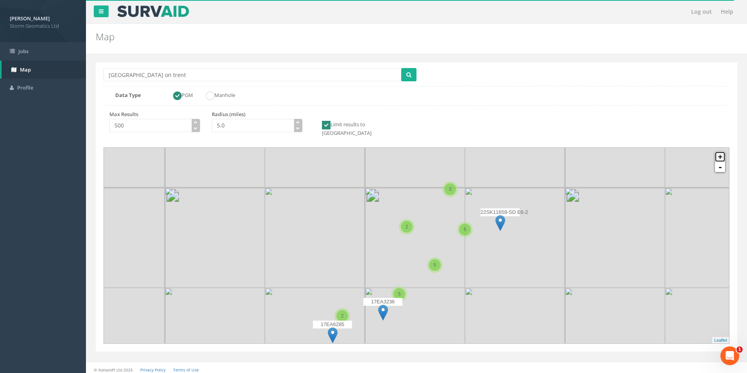
click at [718, 152] on link "+" at bounding box center [720, 157] width 10 height 10
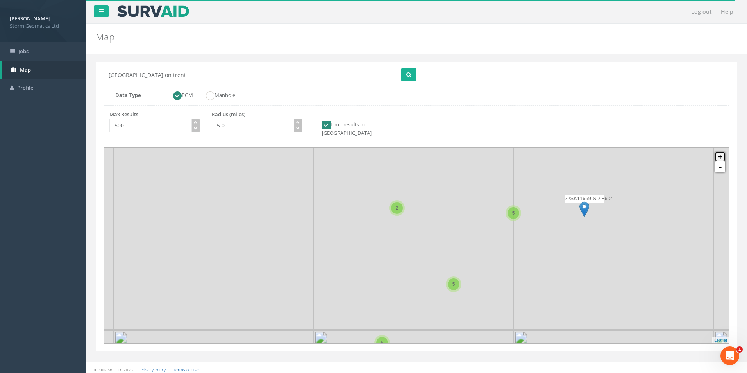
click at [718, 152] on link "+" at bounding box center [720, 157] width 10 height 10
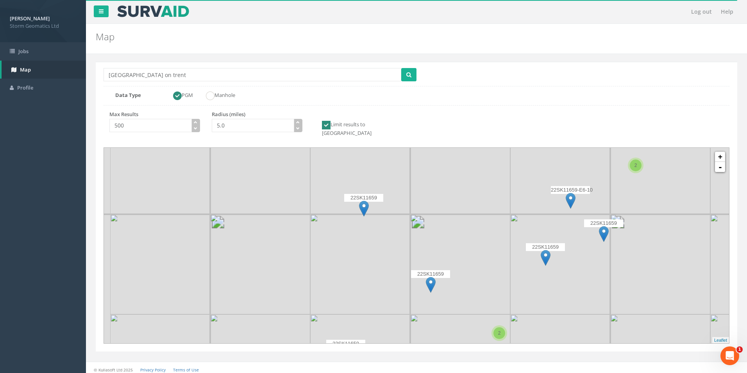
drag, startPoint x: 569, startPoint y: 170, endPoint x: 507, endPoint y: 292, distance: 136.0
click at [512, 214] on img at bounding box center [560, 164] width 100 height 100
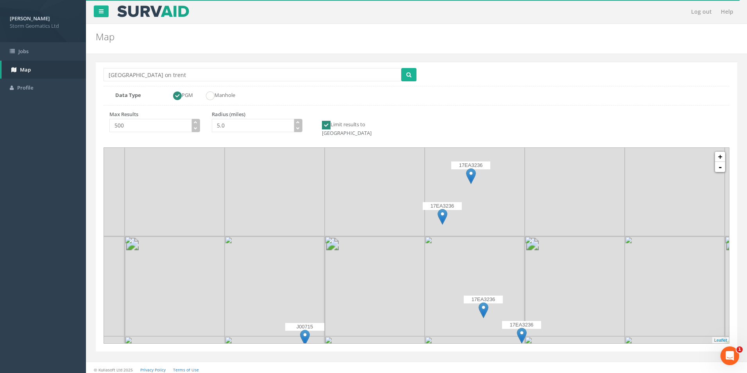
drag, startPoint x: 504, startPoint y: 264, endPoint x: 488, endPoint y: 295, distance: 34.6
click at [489, 304] on div "17EA3236" at bounding box center [483, 306] width 39 height 23
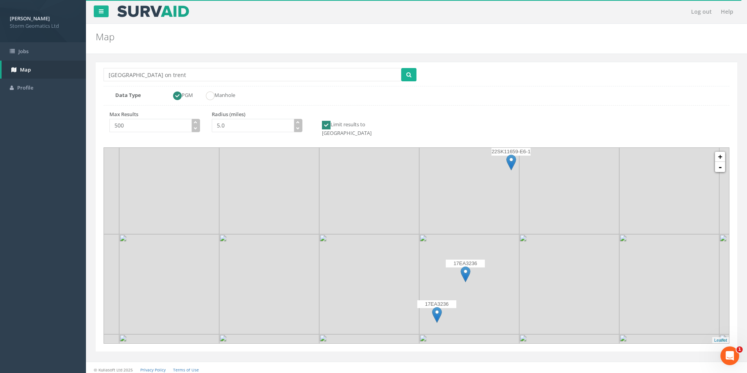
drag, startPoint x: 487, startPoint y: 221, endPoint x: 473, endPoint y: 248, distance: 30.4
click at [504, 245] on img at bounding box center [469, 284] width 100 height 100
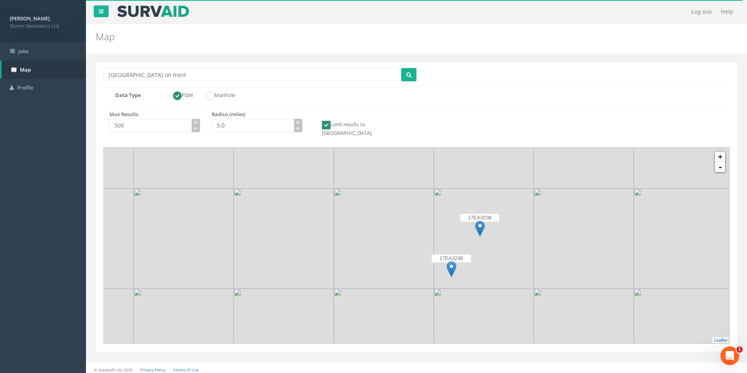
click at [451, 261] on img at bounding box center [452, 269] width 10 height 16
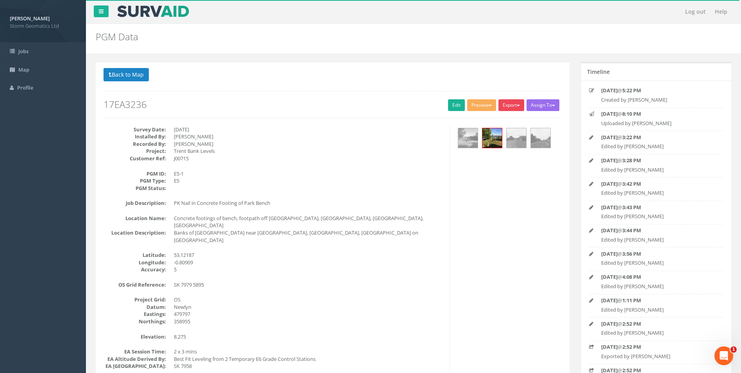
click at [506, 102] on button "Export" at bounding box center [512, 105] width 26 height 12
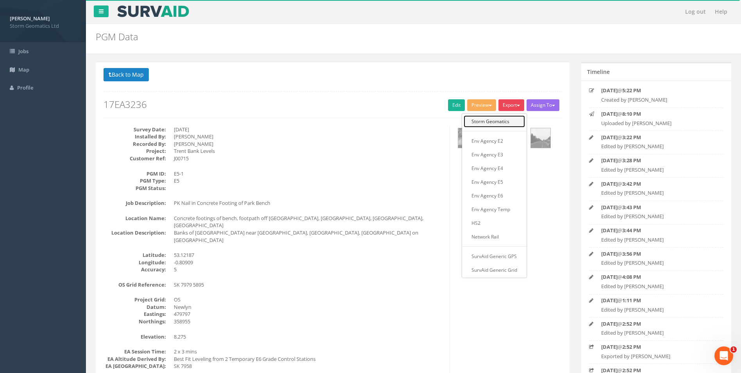
click at [503, 120] on link "Storm Geomatics" at bounding box center [494, 121] width 61 height 12
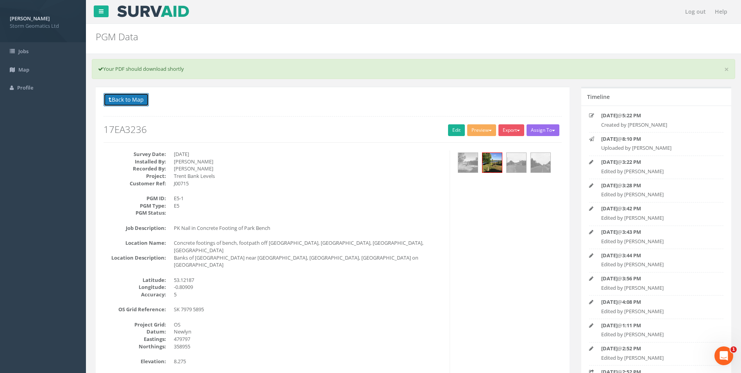
click at [123, 96] on button "Back to Map" at bounding box center [126, 99] width 45 height 13
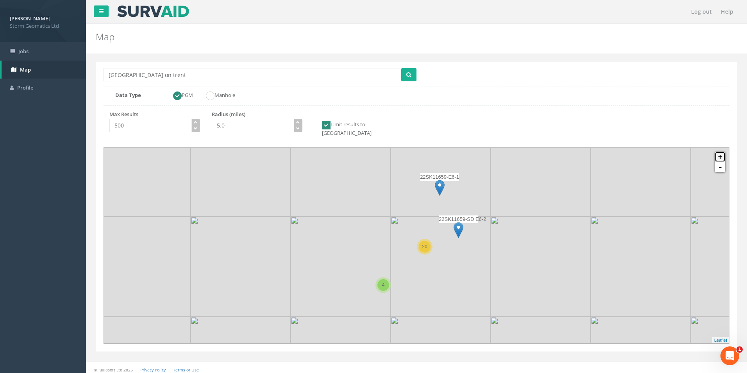
click at [725, 152] on link "+" at bounding box center [720, 157] width 10 height 10
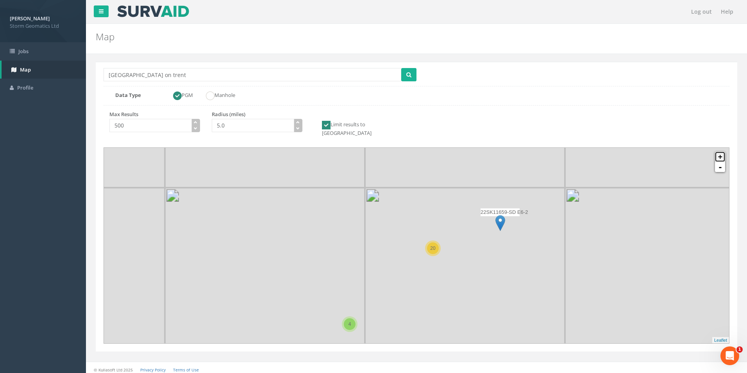
click at [722, 152] on link "+" at bounding box center [720, 157] width 10 height 10
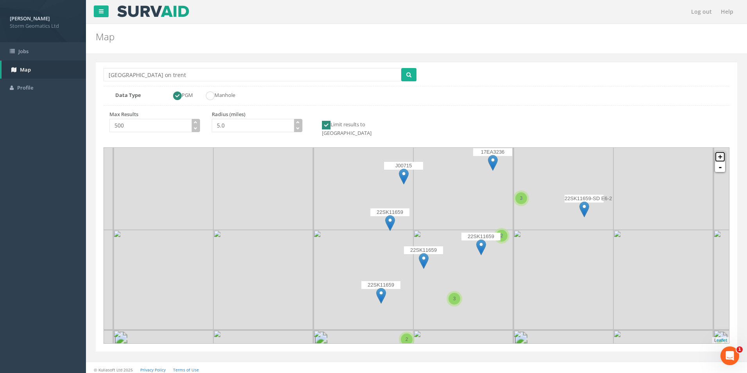
click at [722, 152] on link "+" at bounding box center [720, 157] width 10 height 10
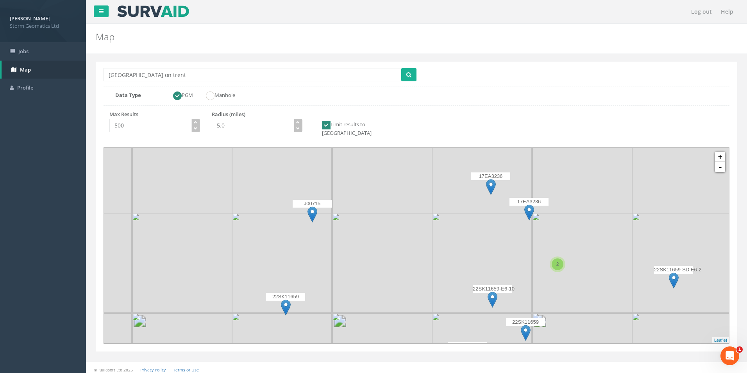
drag, startPoint x: 589, startPoint y: 215, endPoint x: 504, endPoint y: 319, distance: 133.9
click at [504, 313] on img at bounding box center [482, 263] width 100 height 100
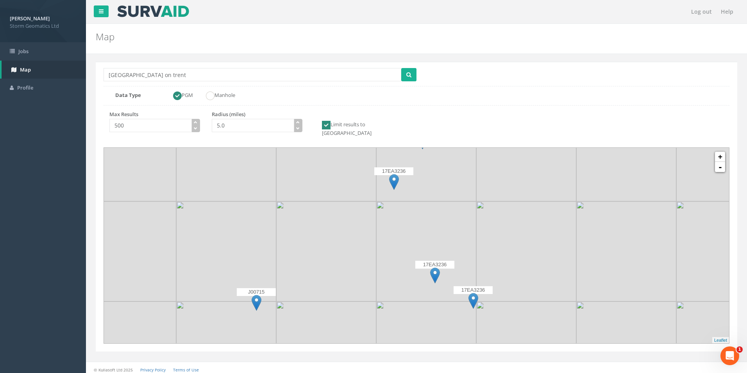
drag, startPoint x: 500, startPoint y: 218, endPoint x: 462, endPoint y: 342, distance: 130.3
click at [462, 342] on div "Location Search Box [GEOGRAPHIC_DATA] on trent Multiple Locations Found Data Ty…" at bounding box center [417, 207] width 642 height 290
click at [436, 268] on img at bounding box center [435, 275] width 10 height 16
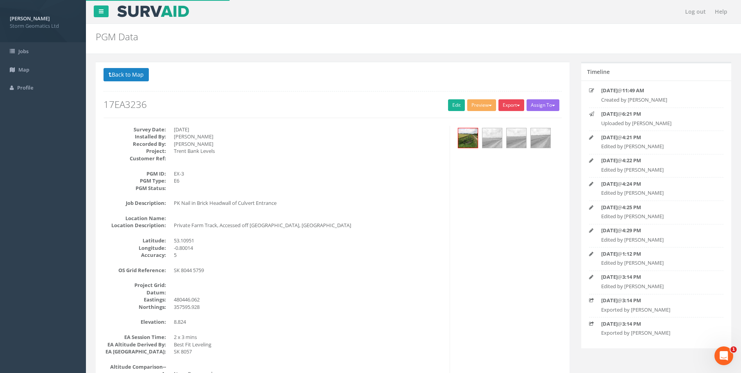
click at [511, 106] on button "Export" at bounding box center [512, 105] width 26 height 12
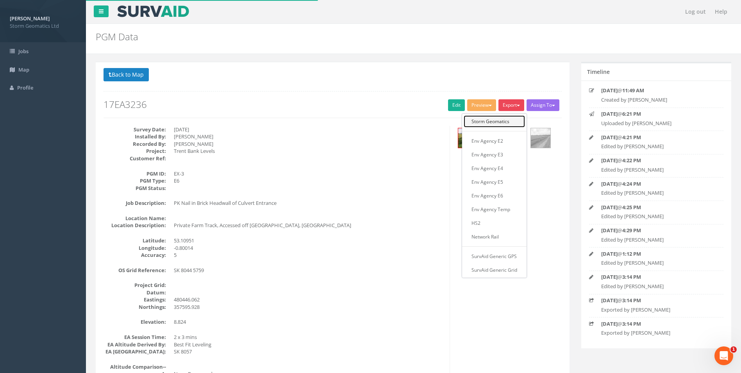
click at [503, 123] on link "Storm Geomatics" at bounding box center [494, 121] width 61 height 12
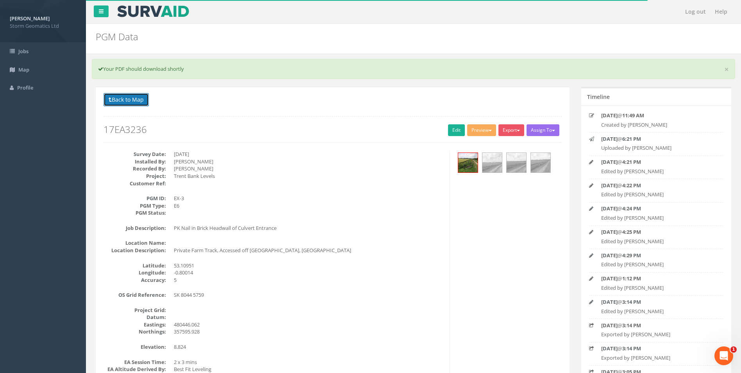
click at [138, 100] on button "Back to Map" at bounding box center [126, 99] width 45 height 13
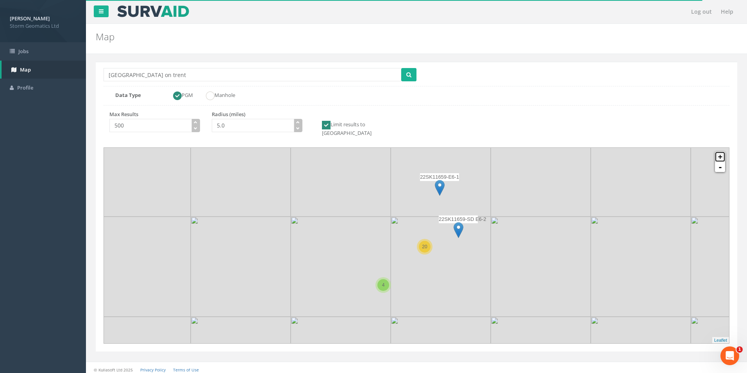
click at [718, 152] on link "+" at bounding box center [720, 157] width 10 height 10
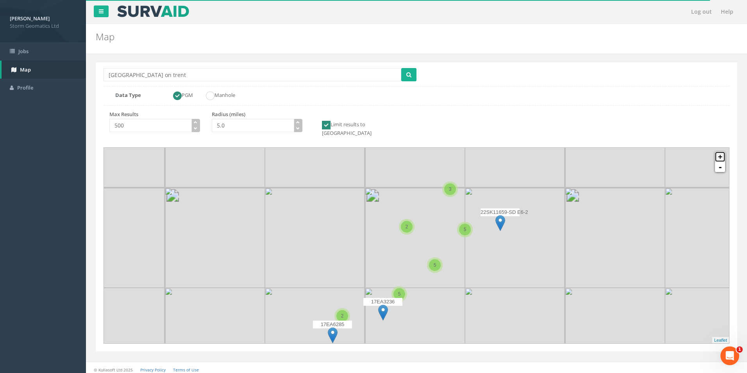
click at [718, 152] on link "+" at bounding box center [720, 157] width 10 height 10
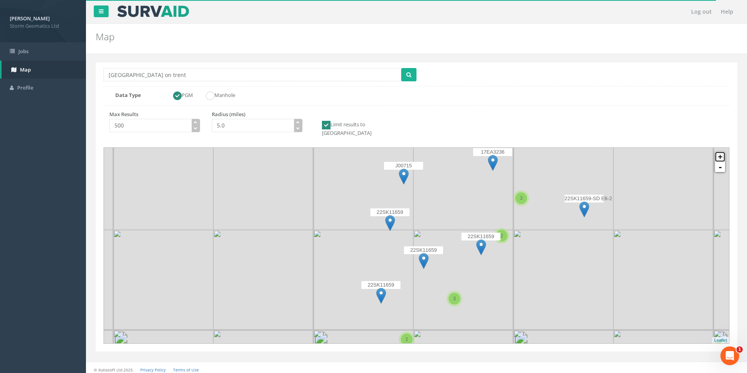
click at [718, 152] on link "+" at bounding box center [720, 157] width 10 height 10
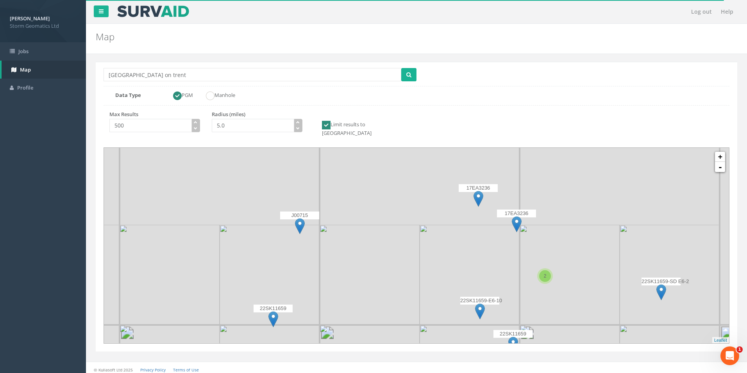
drag, startPoint x: 587, startPoint y: 181, endPoint x: 459, endPoint y: 320, distance: 188.1
click at [16, 258] on div "22SK11659-SD E6-2 J0015 17EA3236 J00715 22SK11659 22SK11659 22SK11659 22SK11659…" at bounding box center [16, 258] width 0 height 0
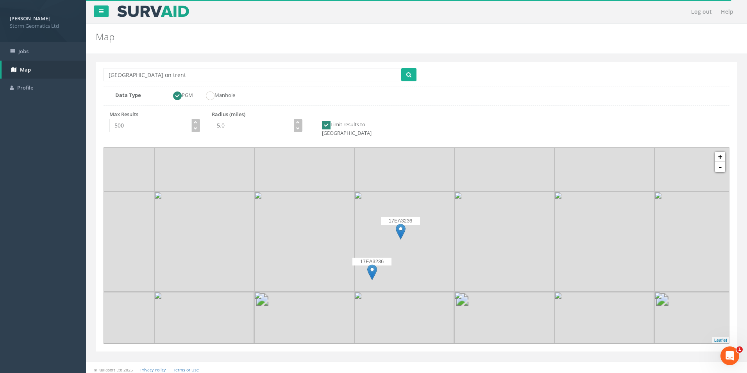
drag, startPoint x: 447, startPoint y: 225, endPoint x: 449, endPoint y: 326, distance: 100.1
click at [454, 347] on div "Location Search Box [GEOGRAPHIC_DATA] on trent Multiple Locations Found Data Ty…" at bounding box center [416, 215] width 649 height 323
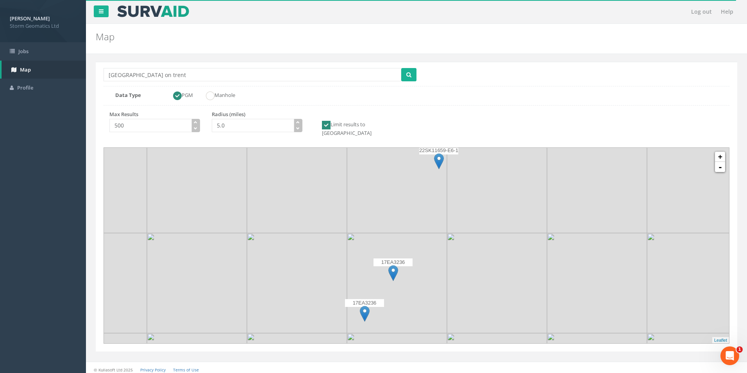
drag, startPoint x: 438, startPoint y: 319, endPoint x: 418, endPoint y: 167, distance: 153.4
click at [421, 233] on img at bounding box center [397, 283] width 100 height 100
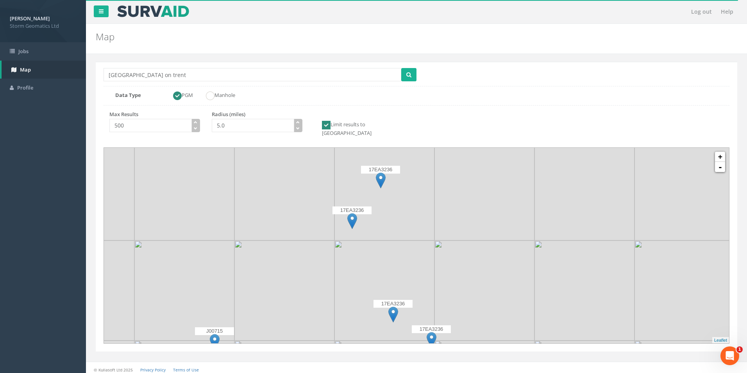
drag, startPoint x: 429, startPoint y: 226, endPoint x: 406, endPoint y: 114, distance: 114.5
click at [406, 114] on div "Location Search Box [GEOGRAPHIC_DATA] on trent Multiple Locations Found Data Ty…" at bounding box center [417, 207] width 642 height 290
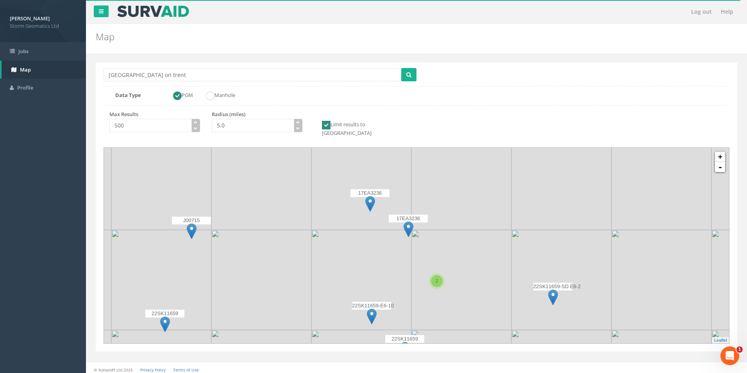
click at [407, 221] on img at bounding box center [409, 229] width 10 height 16
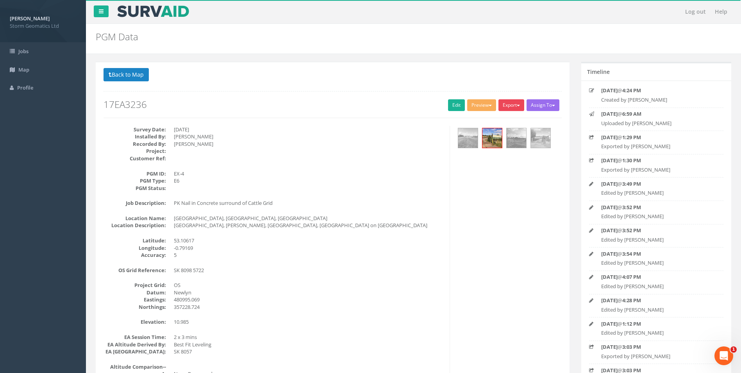
click at [514, 102] on button "Export" at bounding box center [512, 105] width 26 height 12
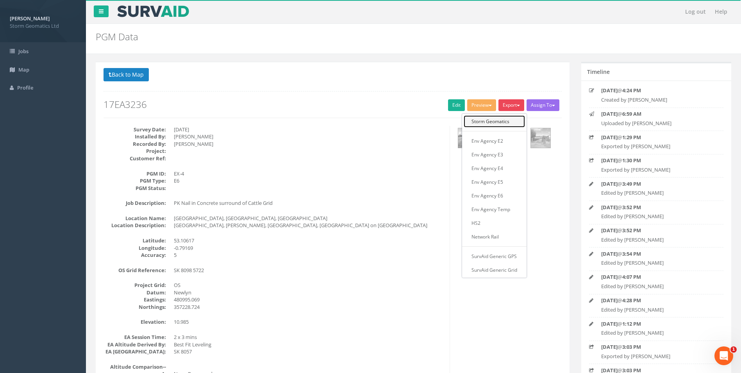
click at [503, 121] on link "Storm Geomatics" at bounding box center [494, 121] width 61 height 12
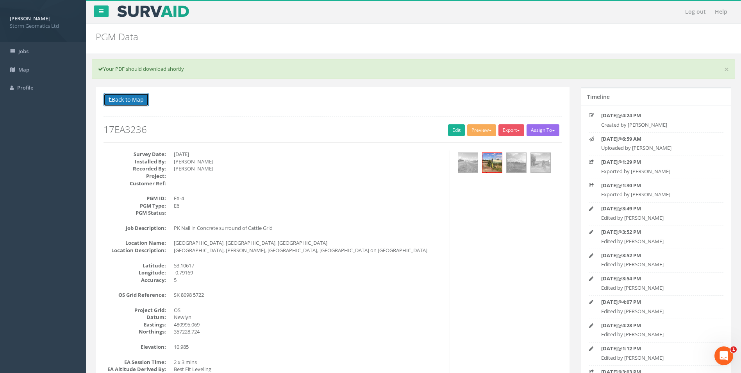
click at [139, 97] on button "Back to Map" at bounding box center [126, 99] width 45 height 13
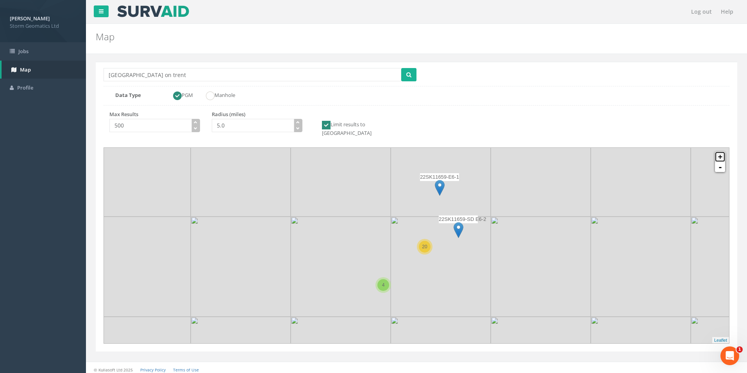
click at [719, 152] on link "+" at bounding box center [720, 157] width 10 height 10
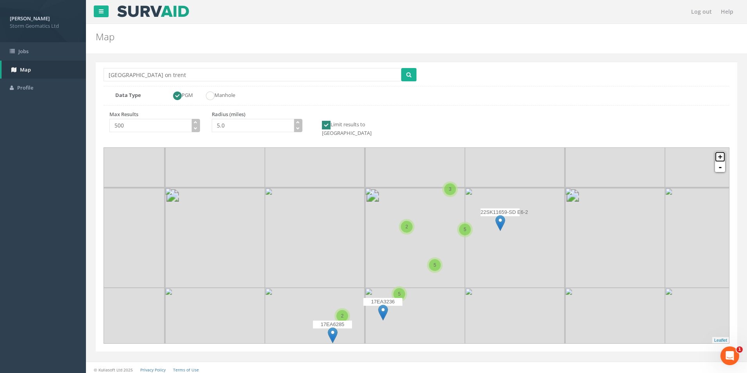
click at [719, 152] on link "+" at bounding box center [720, 157] width 10 height 10
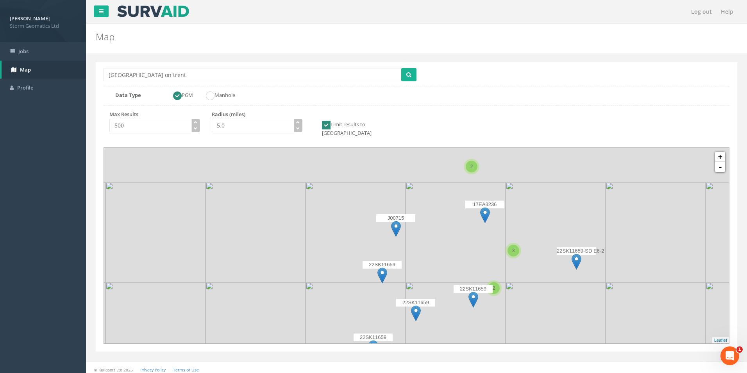
drag, startPoint x: 540, startPoint y: 182, endPoint x: 530, endPoint y: 244, distance: 63.4
click at [530, 244] on img at bounding box center [556, 232] width 100 height 100
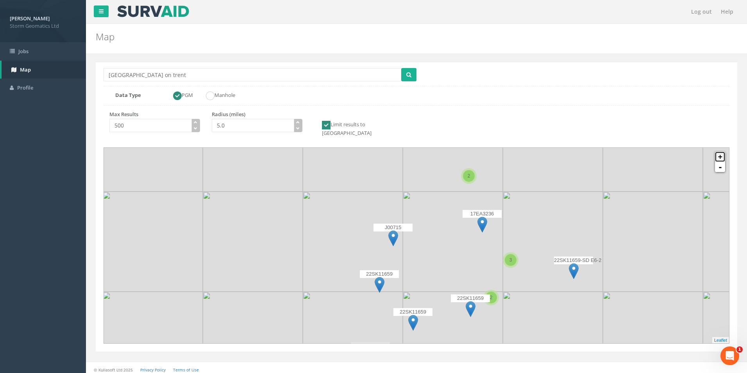
click at [719, 152] on link "+" at bounding box center [720, 157] width 10 height 10
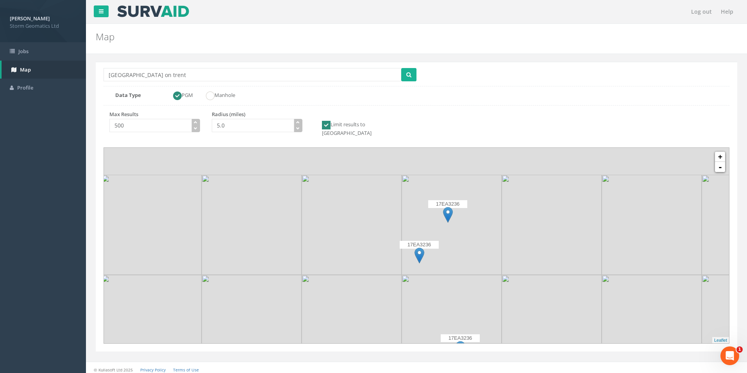
drag, startPoint x: 580, startPoint y: 204, endPoint x: 492, endPoint y: 285, distance: 120.0
click at [495, 326] on img at bounding box center [452, 325] width 100 height 100
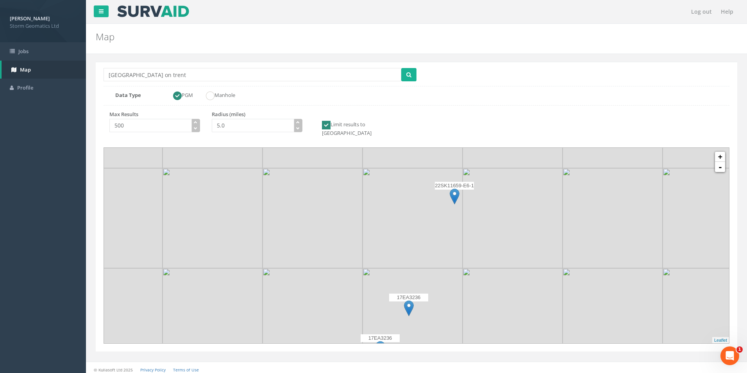
drag, startPoint x: 472, startPoint y: 254, endPoint x: 438, endPoint y: 161, distance: 98.8
click at [438, 268] on img at bounding box center [413, 318] width 100 height 100
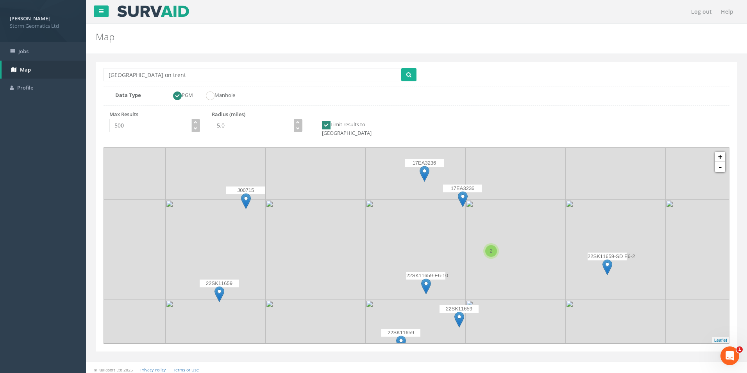
drag, startPoint x: 457, startPoint y: 288, endPoint x: 476, endPoint y: 173, distance: 116.4
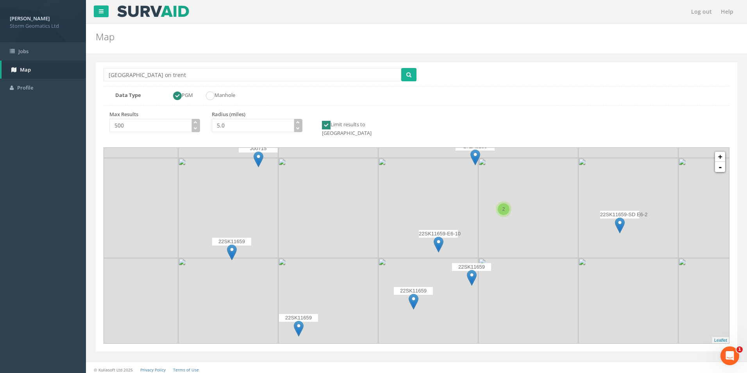
drag, startPoint x: 473, startPoint y: 228, endPoint x: 541, endPoint y: 190, distance: 78.0
click at [483, 206] on img at bounding box center [528, 208] width 100 height 100
click at [719, 152] on link "+" at bounding box center [720, 157] width 10 height 10
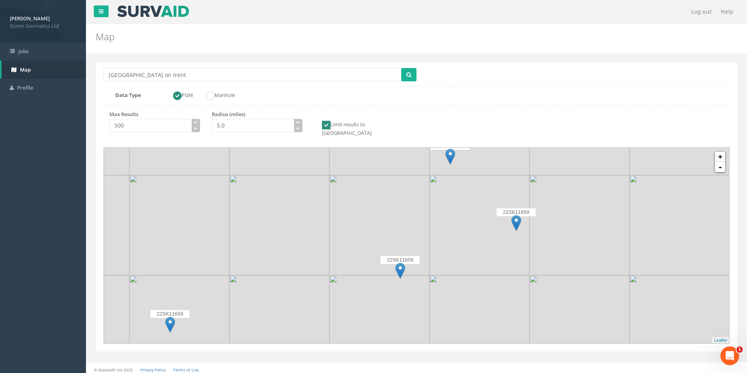
drag, startPoint x: 533, startPoint y: 235, endPoint x: 522, endPoint y: 139, distance: 96.8
click at [522, 139] on div "Location Search Box [GEOGRAPHIC_DATA] on trent Multiple Locations Found Data Ty…" at bounding box center [417, 207] width 642 height 290
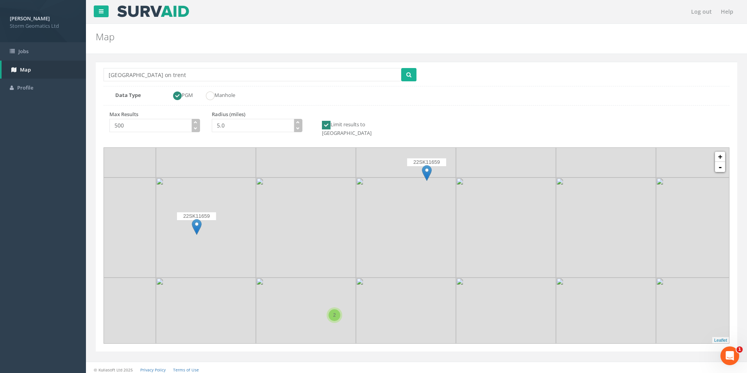
drag, startPoint x: 519, startPoint y: 181, endPoint x: 533, endPoint y: 143, distance: 40.6
click at [533, 143] on img at bounding box center [506, 127] width 100 height 100
click at [426, 166] on img at bounding box center [427, 173] width 10 height 16
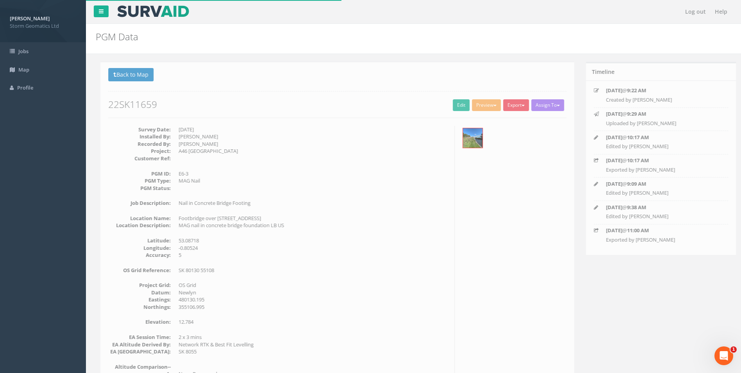
click at [504, 106] on button "Export" at bounding box center [512, 105] width 26 height 12
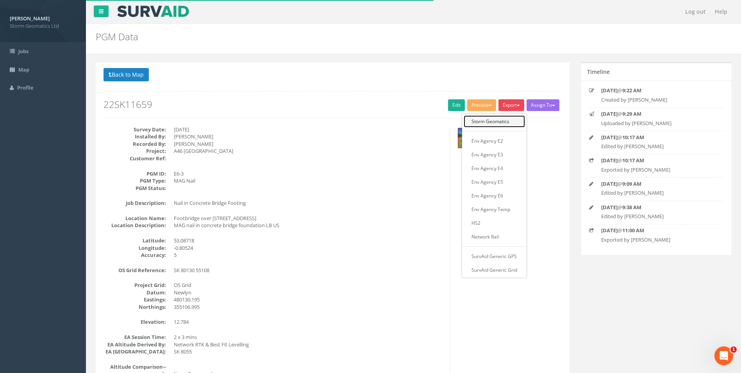
click at [494, 123] on link "Storm Geomatics" at bounding box center [494, 121] width 61 height 12
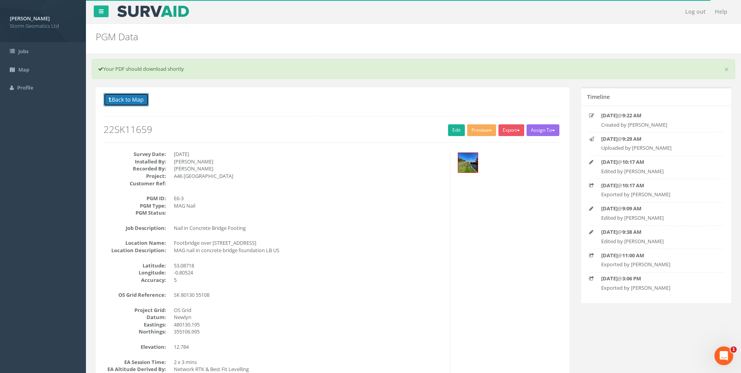
click at [138, 97] on button "Back to Map" at bounding box center [126, 99] width 45 height 13
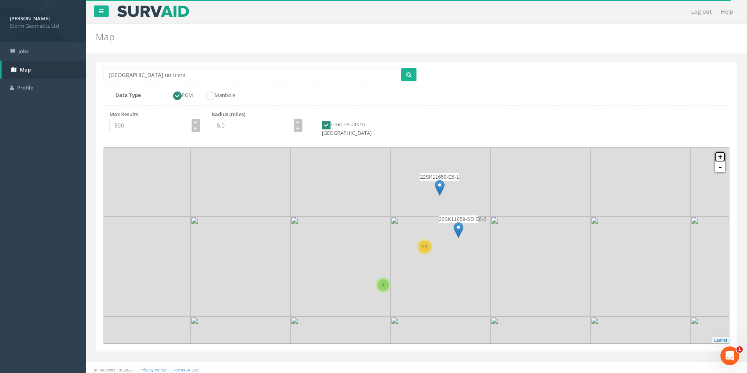
click at [719, 152] on link "+" at bounding box center [720, 157] width 10 height 10
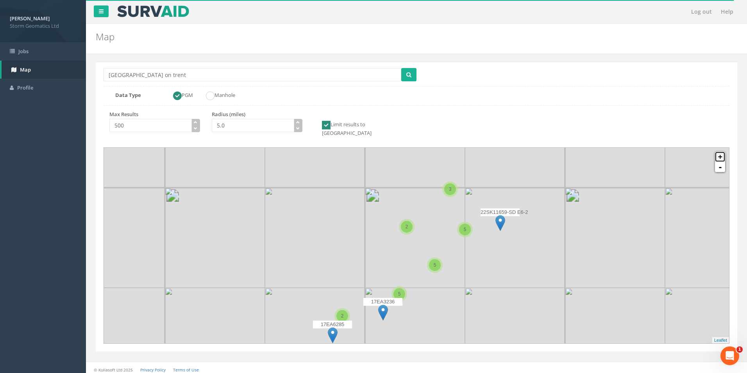
click at [719, 152] on link "+" at bounding box center [720, 157] width 10 height 10
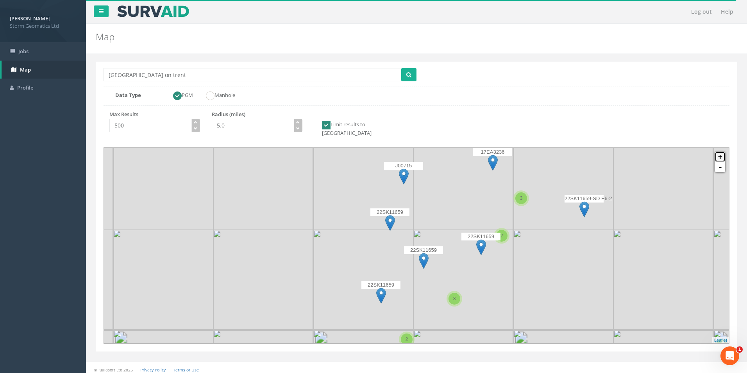
click at [719, 152] on link "+" at bounding box center [720, 157] width 10 height 10
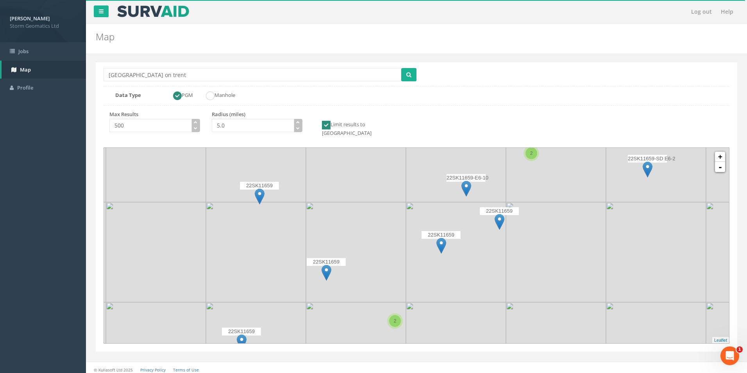
drag, startPoint x: 581, startPoint y: 206, endPoint x: 525, endPoint y: 168, distance: 67.3
click at [525, 168] on img at bounding box center [556, 152] width 100 height 100
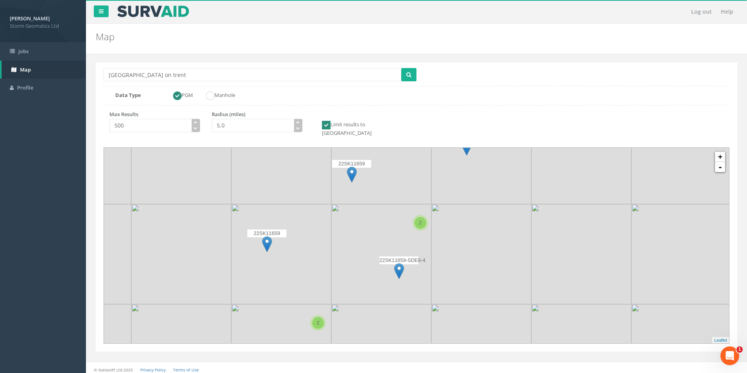
drag, startPoint x: 472, startPoint y: 259, endPoint x: 498, endPoint y: 161, distance: 101.4
click at [498, 161] on img at bounding box center [481, 154] width 100 height 100
click at [720, 152] on link "+" at bounding box center [720, 157] width 10 height 10
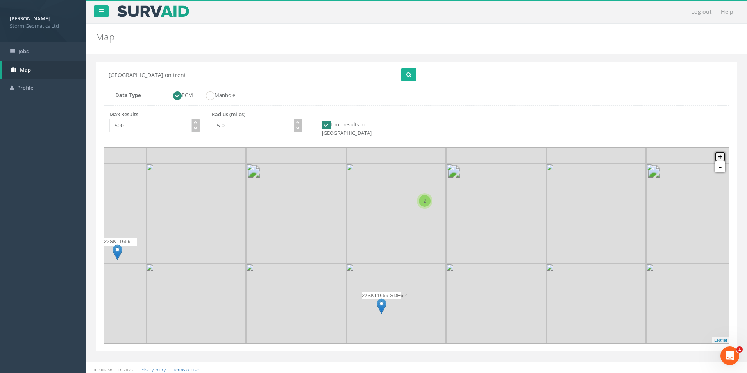
click at [720, 152] on link "+" at bounding box center [720, 157] width 10 height 10
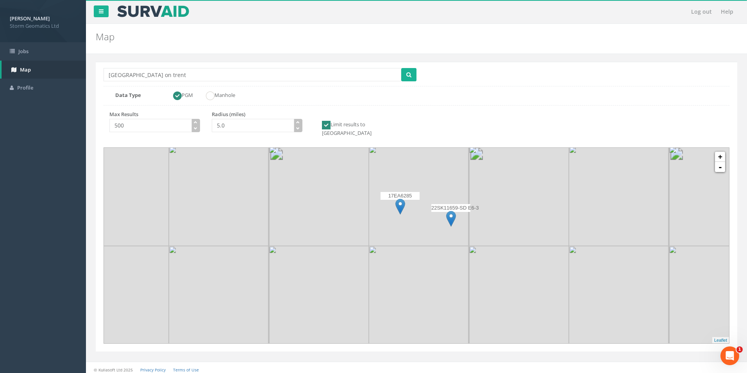
drag, startPoint x: 534, startPoint y: 190, endPoint x: 526, endPoint y: 260, distance: 70.1
click at [526, 260] on img at bounding box center [519, 296] width 100 height 100
click at [451, 213] on img at bounding box center [450, 221] width 10 height 16
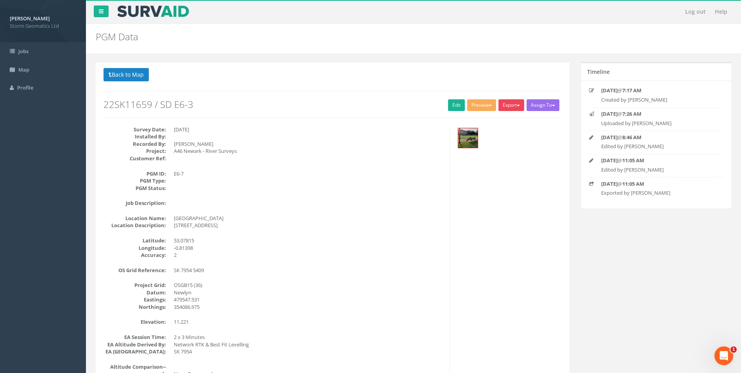
click at [506, 106] on button "Export" at bounding box center [512, 105] width 26 height 12
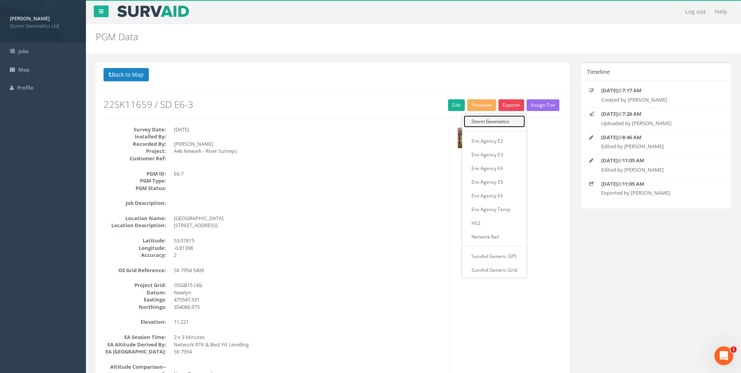
click at [503, 121] on link "Storm Geomatics" at bounding box center [494, 121] width 61 height 12
